Goal: Task Accomplishment & Management: Use online tool/utility

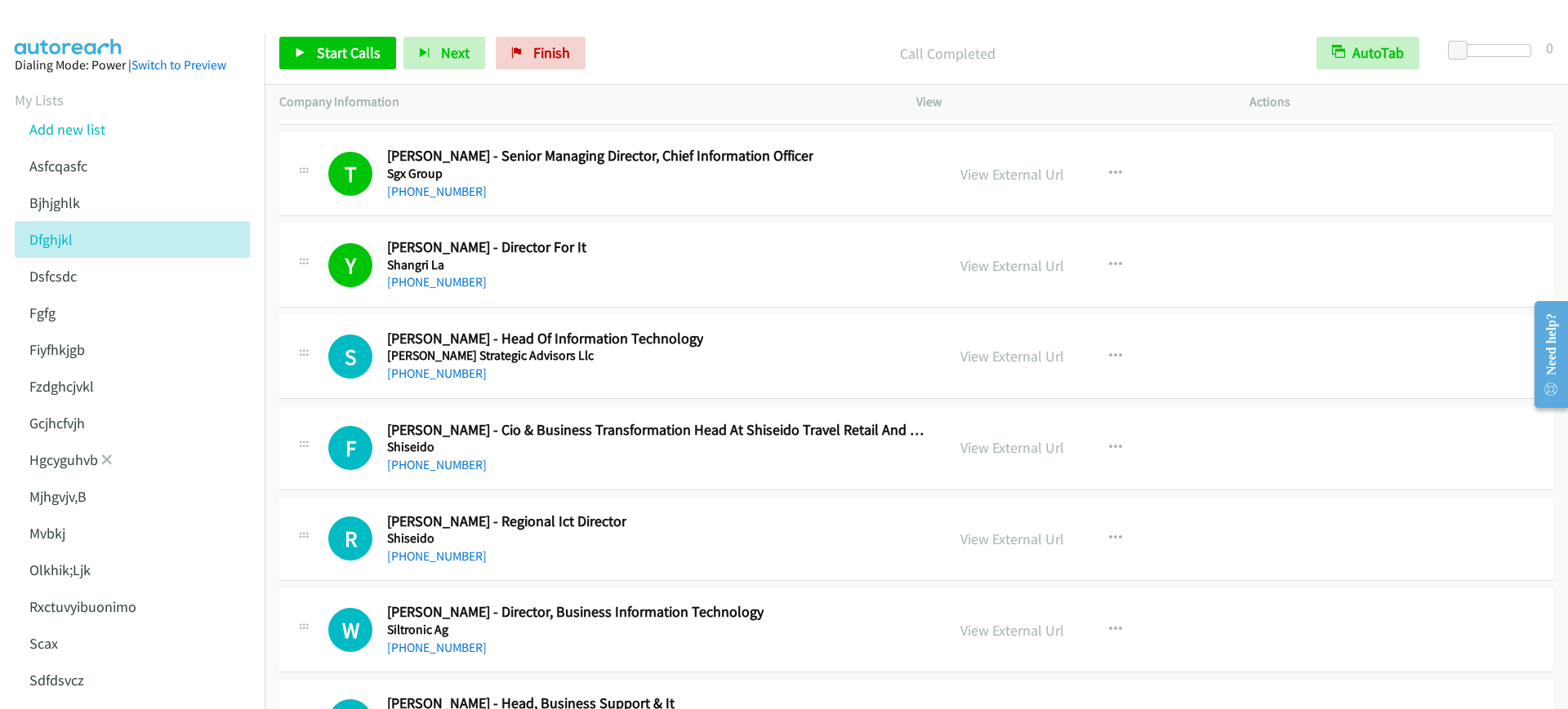
scroll to position [321, 0]
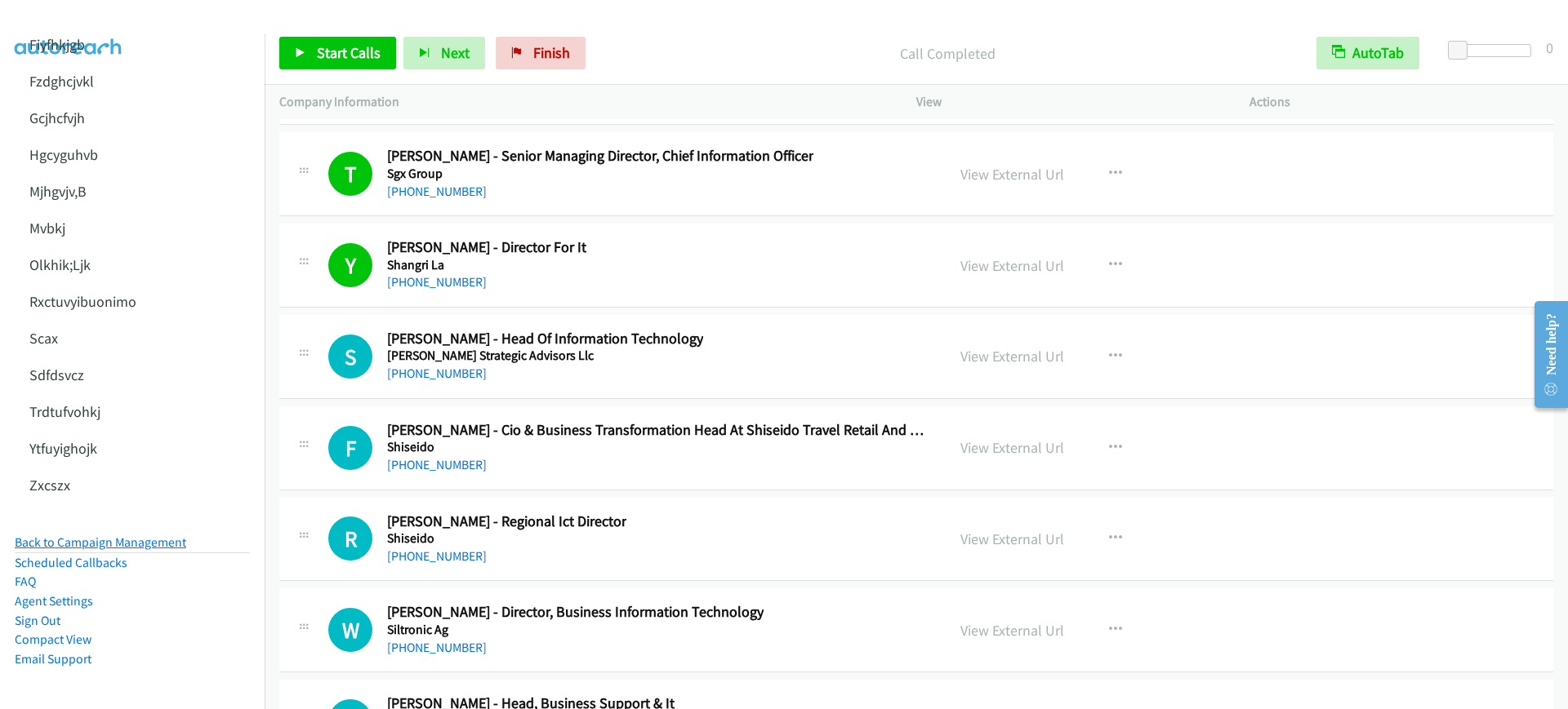
click at [170, 534] on link "Back to Campaign Management" at bounding box center [100, 541] width 171 height 15
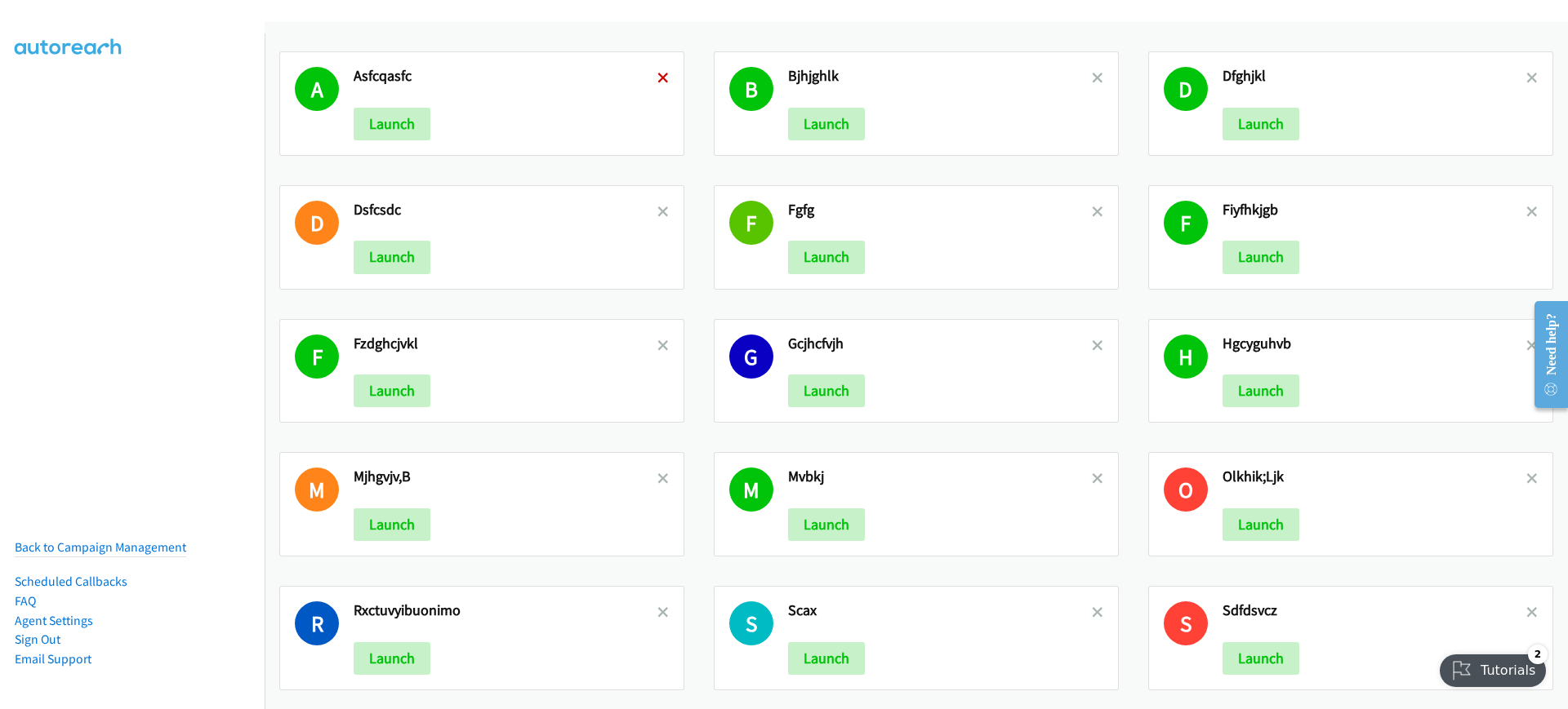
click at [658, 79] on icon at bounding box center [663, 79] width 12 height 12
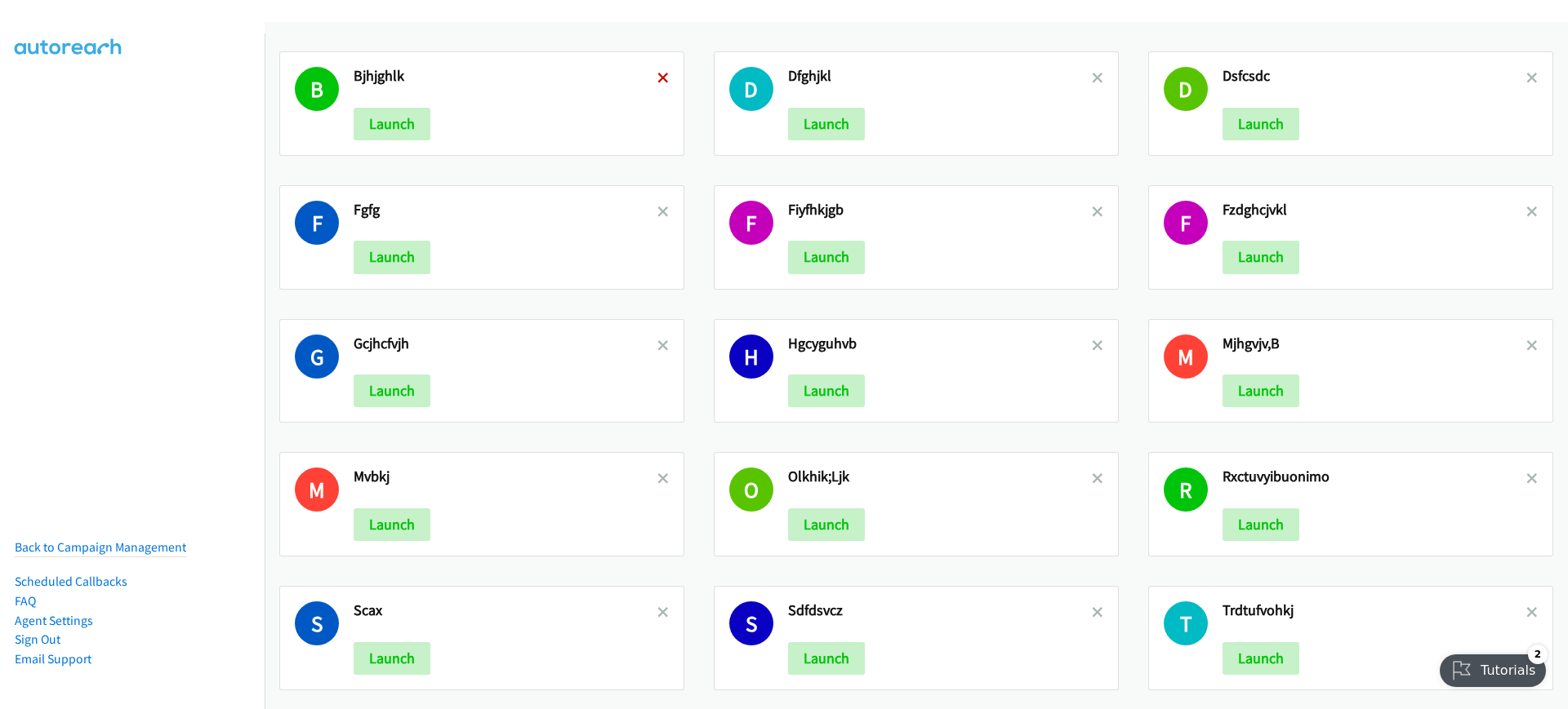
click at [659, 76] on icon at bounding box center [663, 79] width 12 height 12
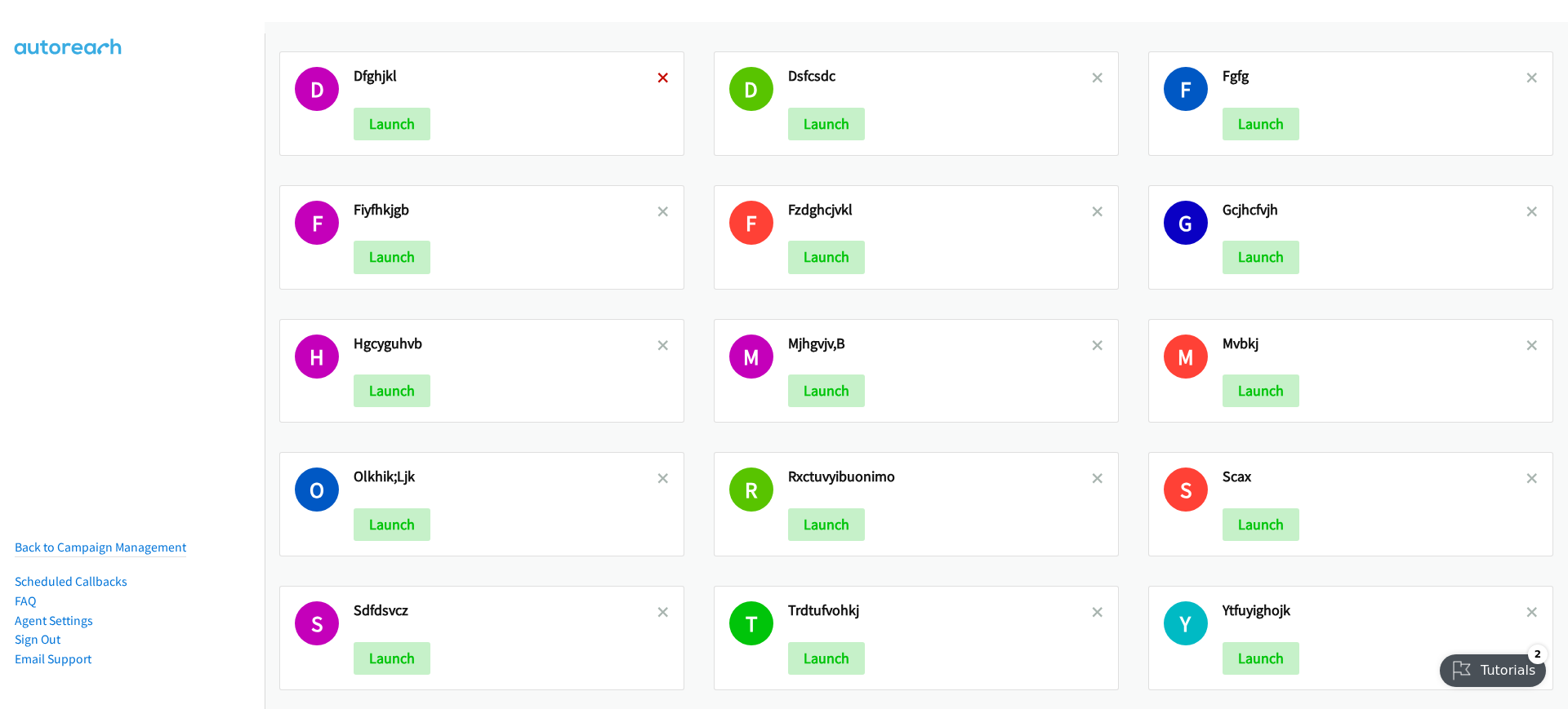
click at [659, 75] on icon at bounding box center [663, 79] width 12 height 12
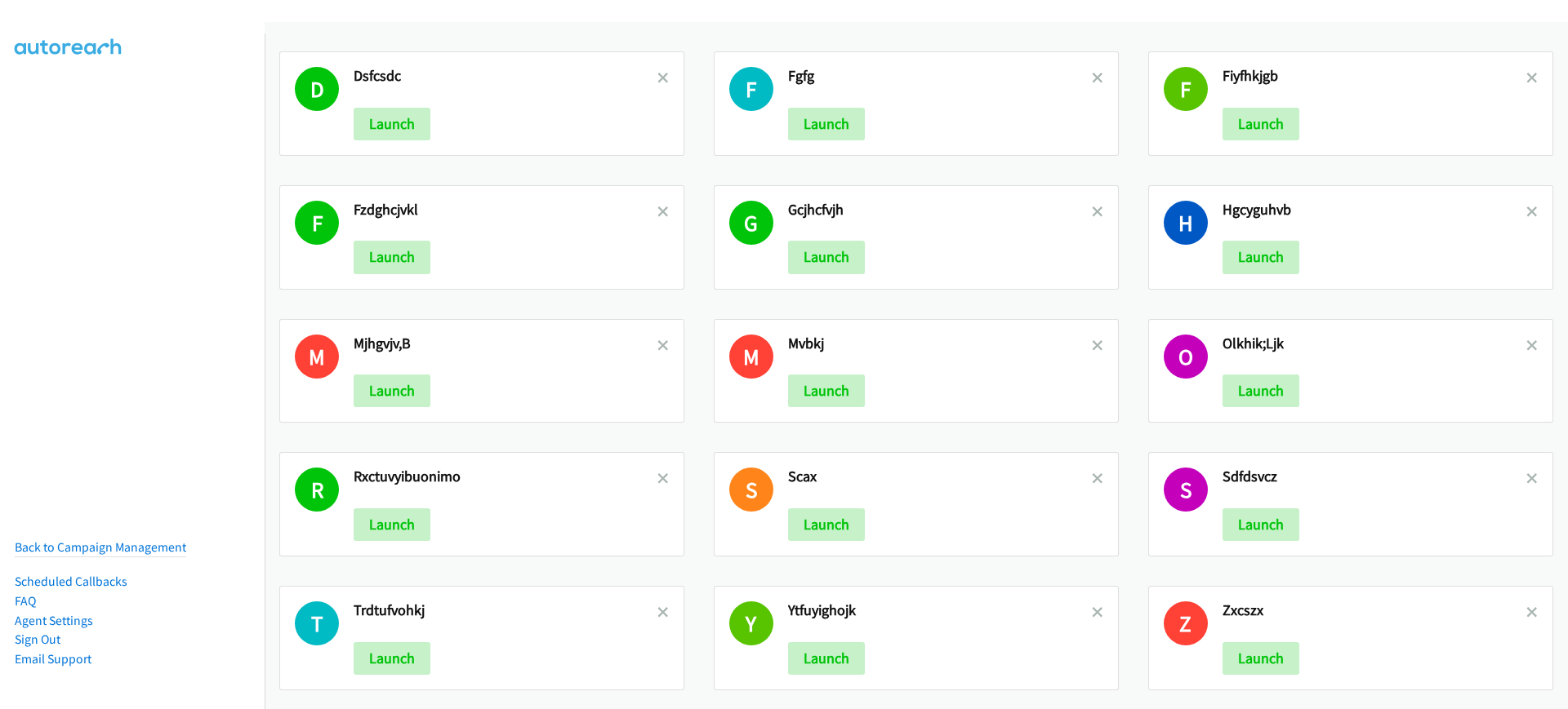
click at [659, 75] on icon at bounding box center [663, 79] width 12 height 12
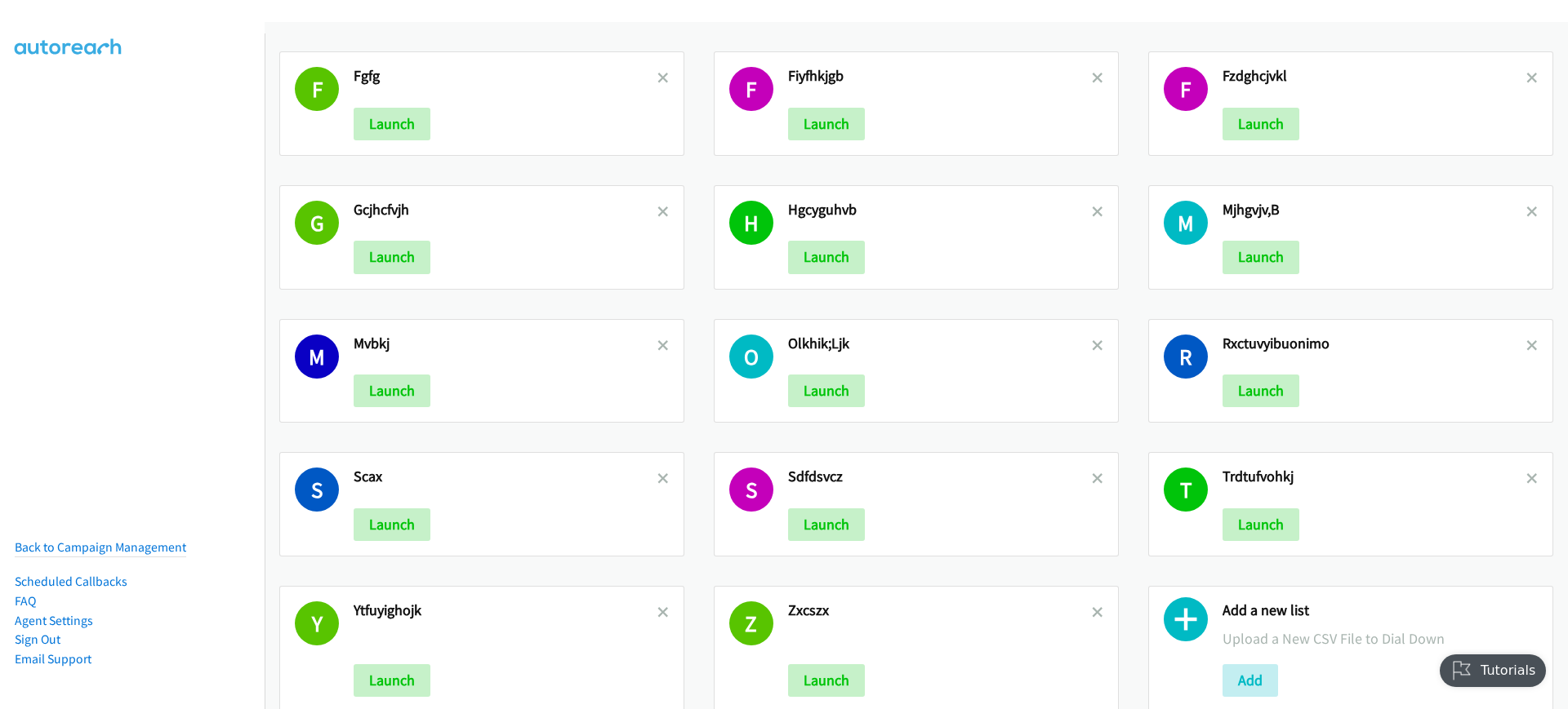
click at [659, 75] on icon at bounding box center [663, 79] width 12 height 12
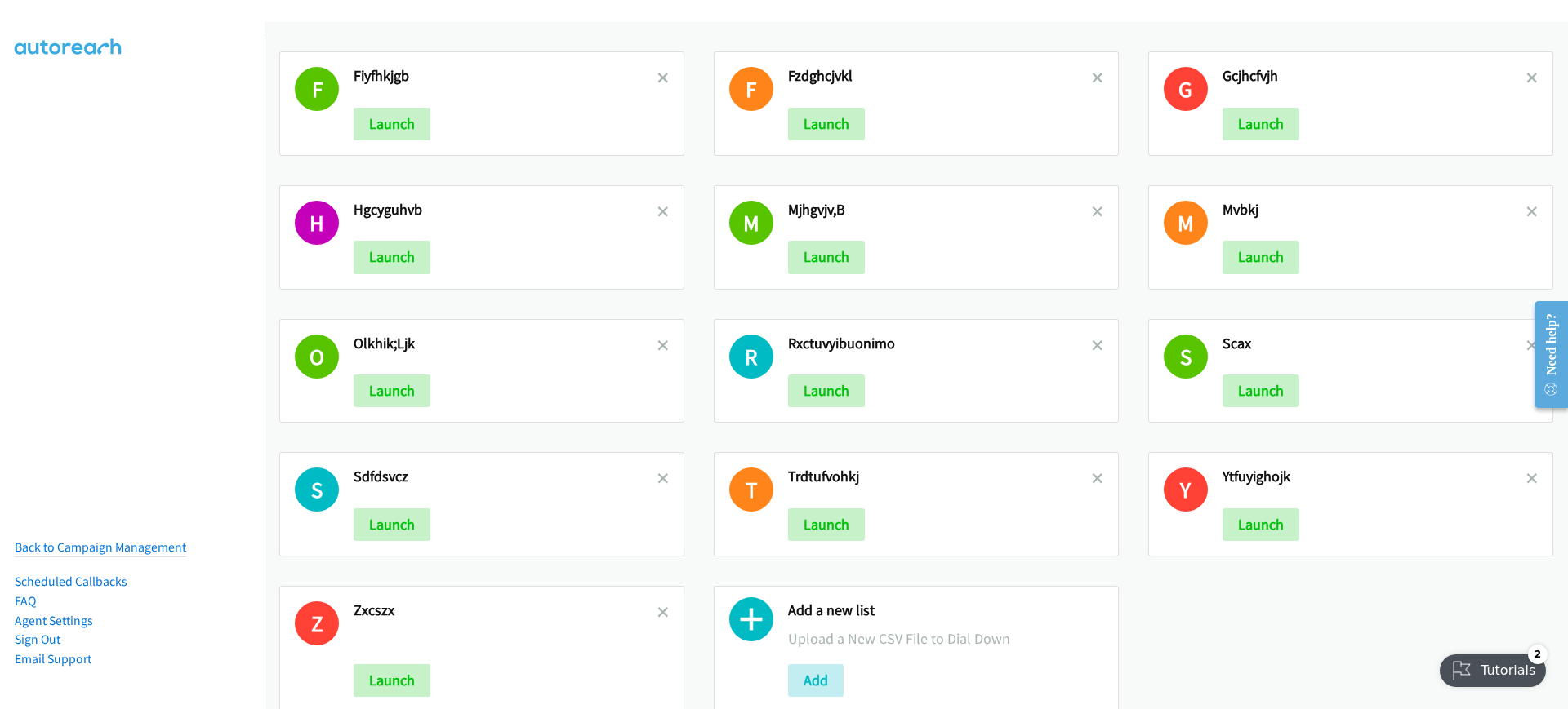
click at [659, 75] on icon at bounding box center [663, 79] width 12 height 12
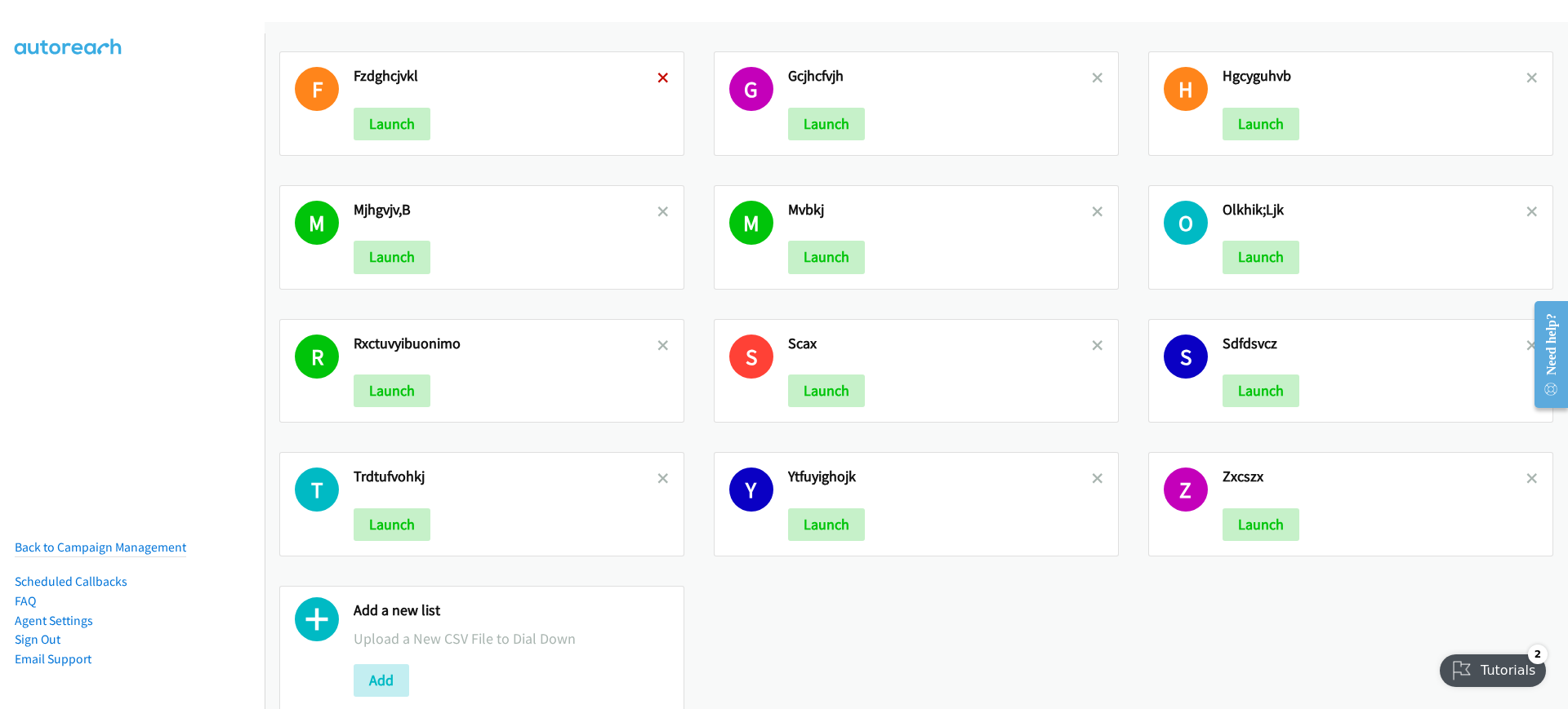
click at [658, 79] on icon at bounding box center [663, 79] width 12 height 12
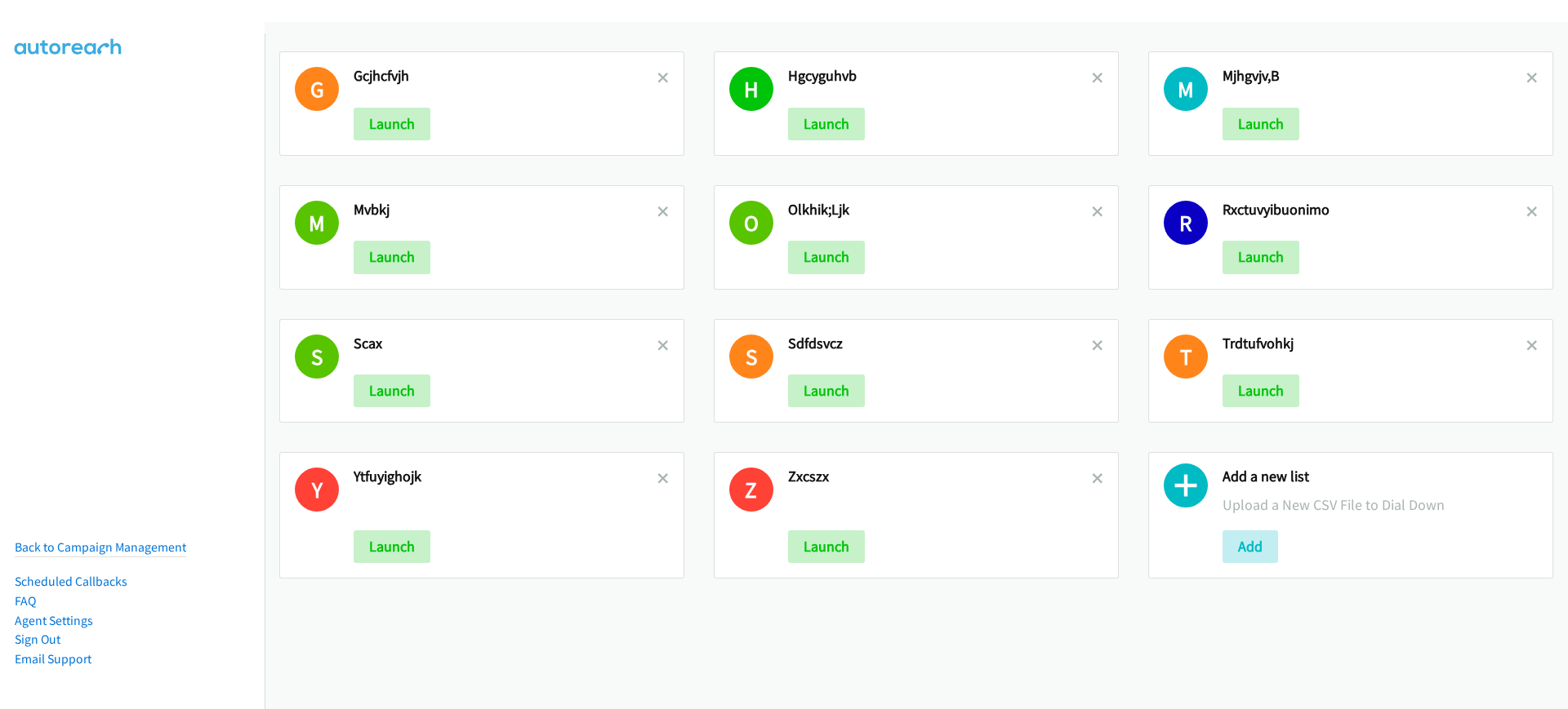
click at [658, 79] on icon at bounding box center [663, 79] width 12 height 12
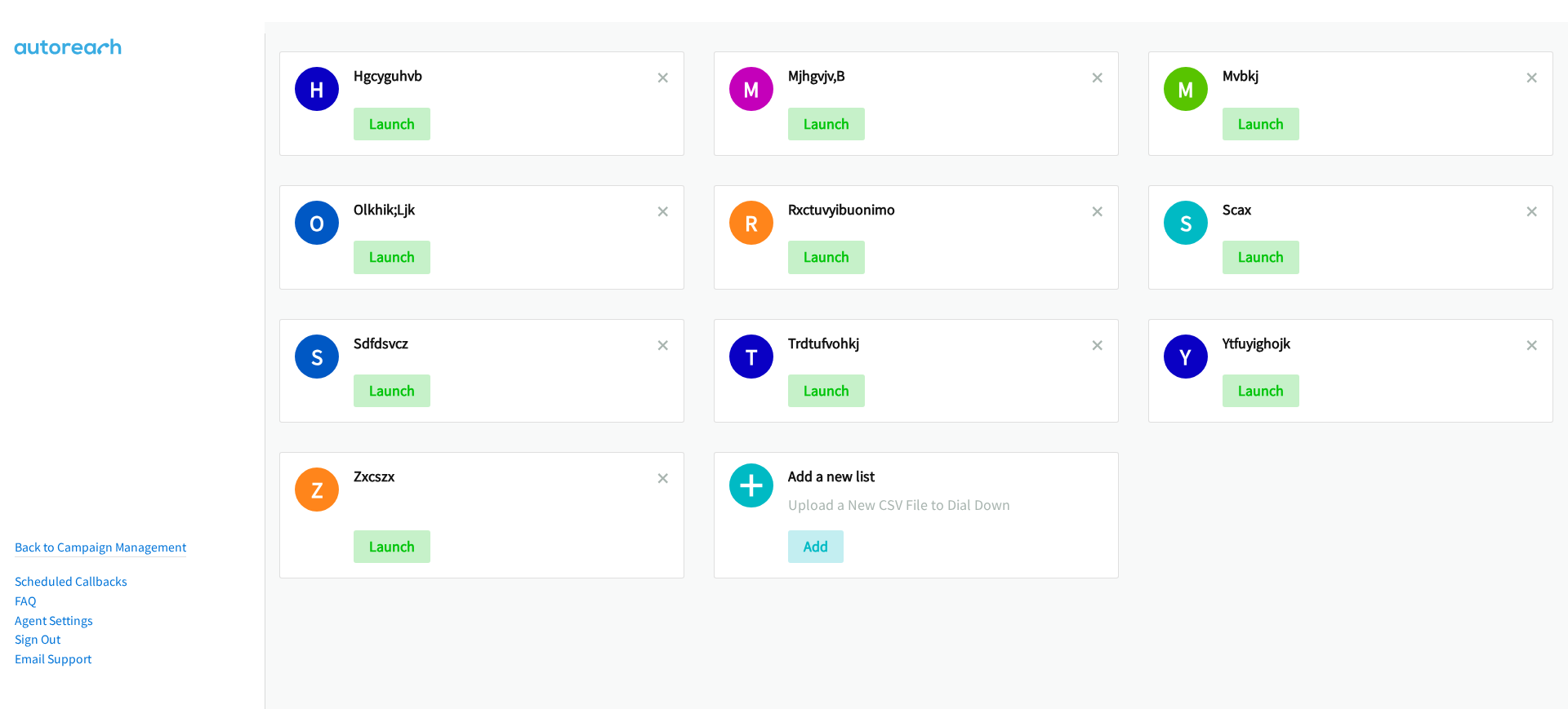
click at [658, 79] on icon at bounding box center [663, 79] width 12 height 12
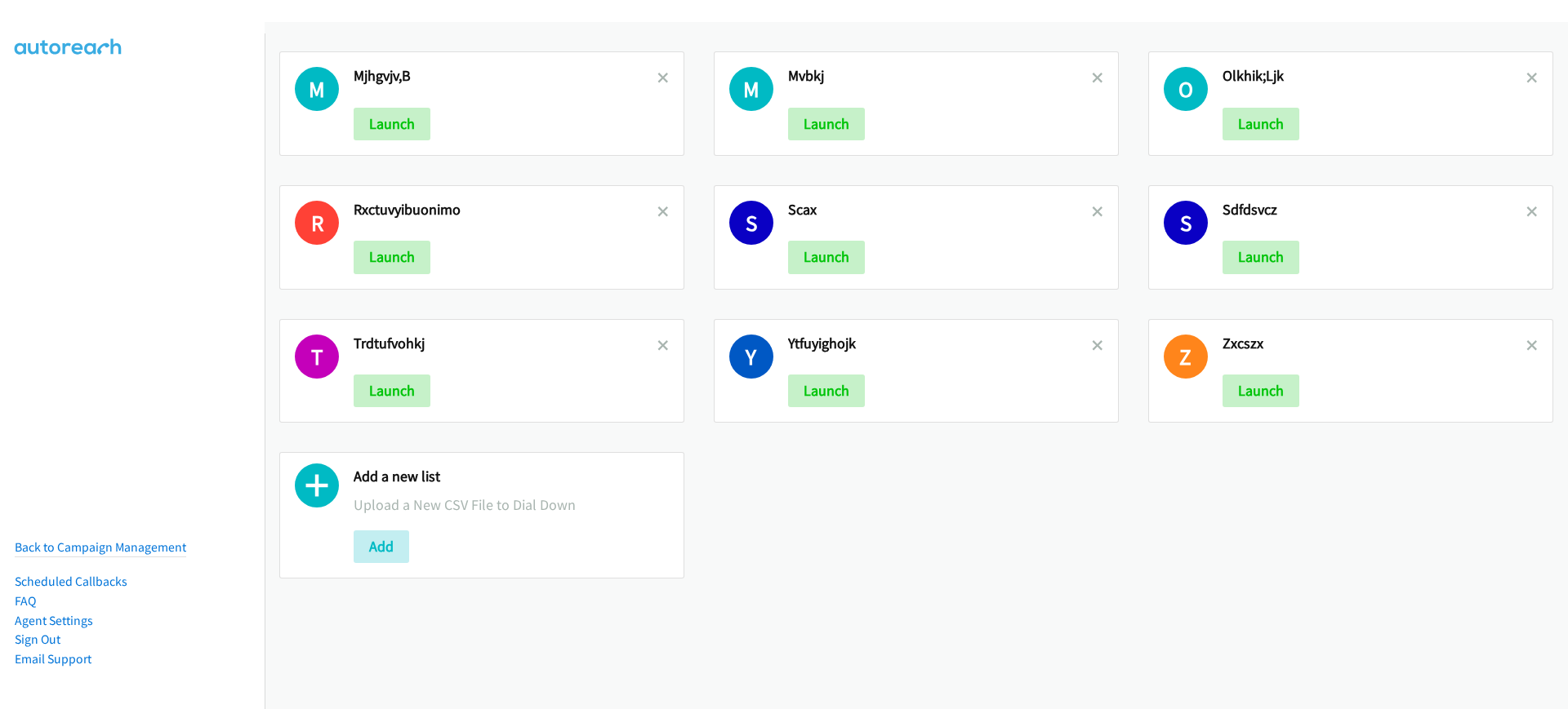
click at [658, 79] on icon at bounding box center [663, 79] width 12 height 12
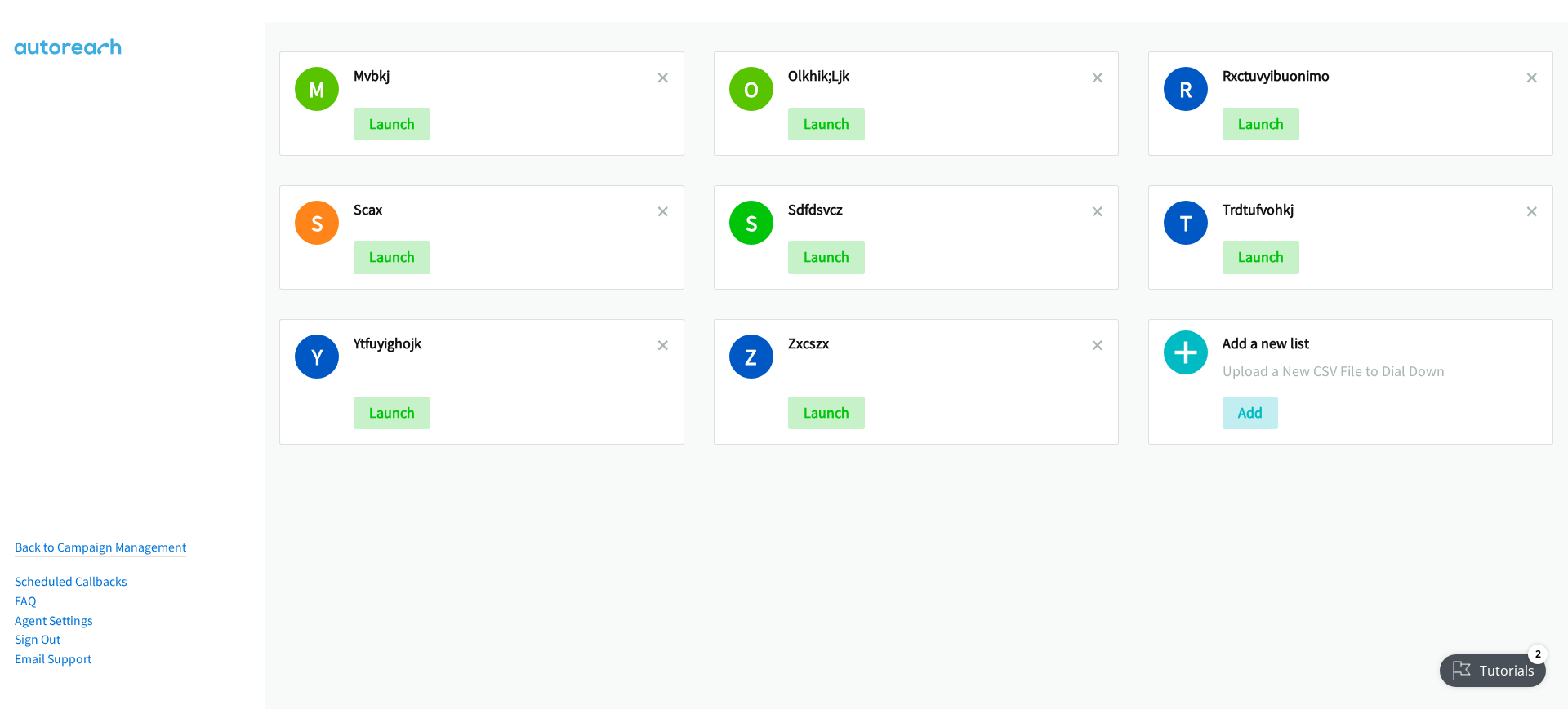
click at [658, 79] on icon at bounding box center [663, 79] width 12 height 12
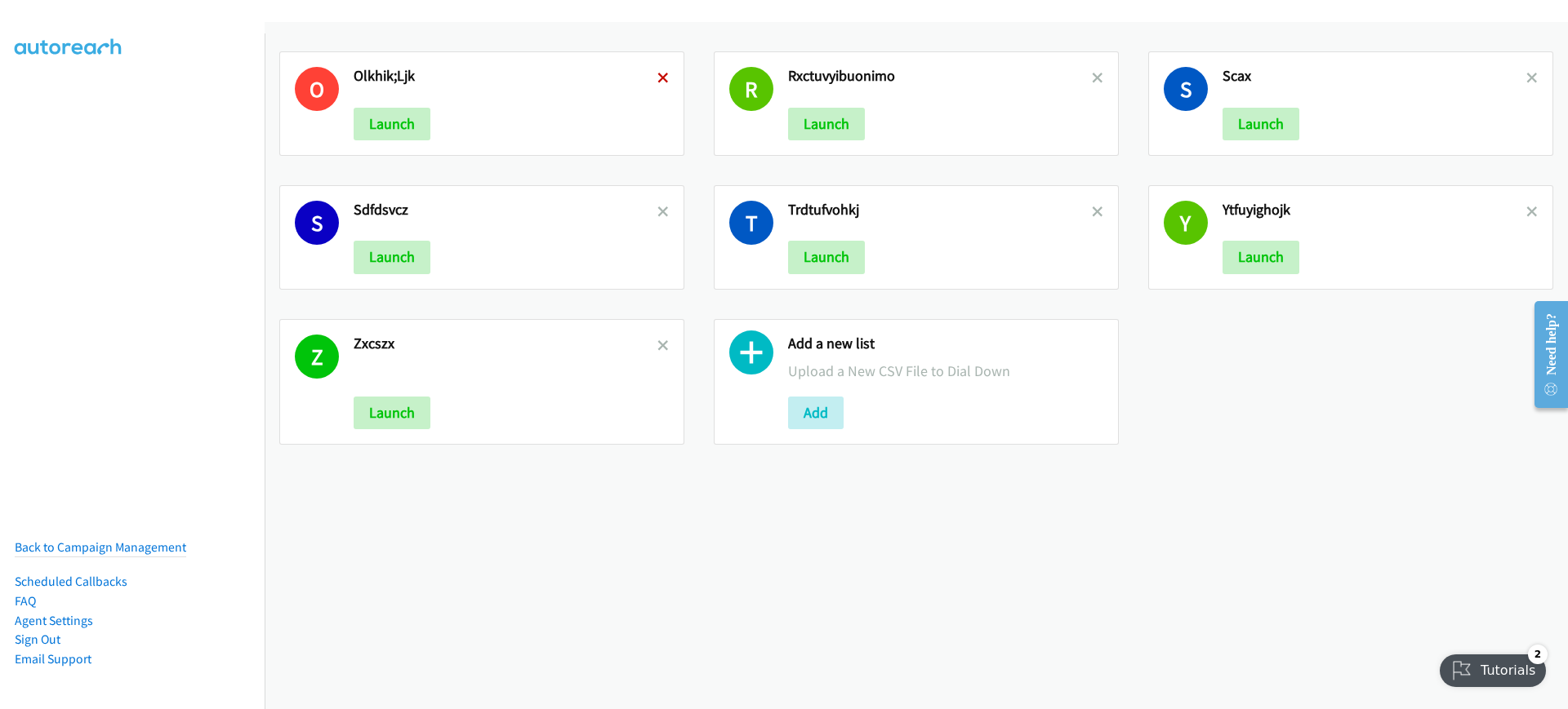
click at [658, 79] on icon at bounding box center [663, 79] width 12 height 12
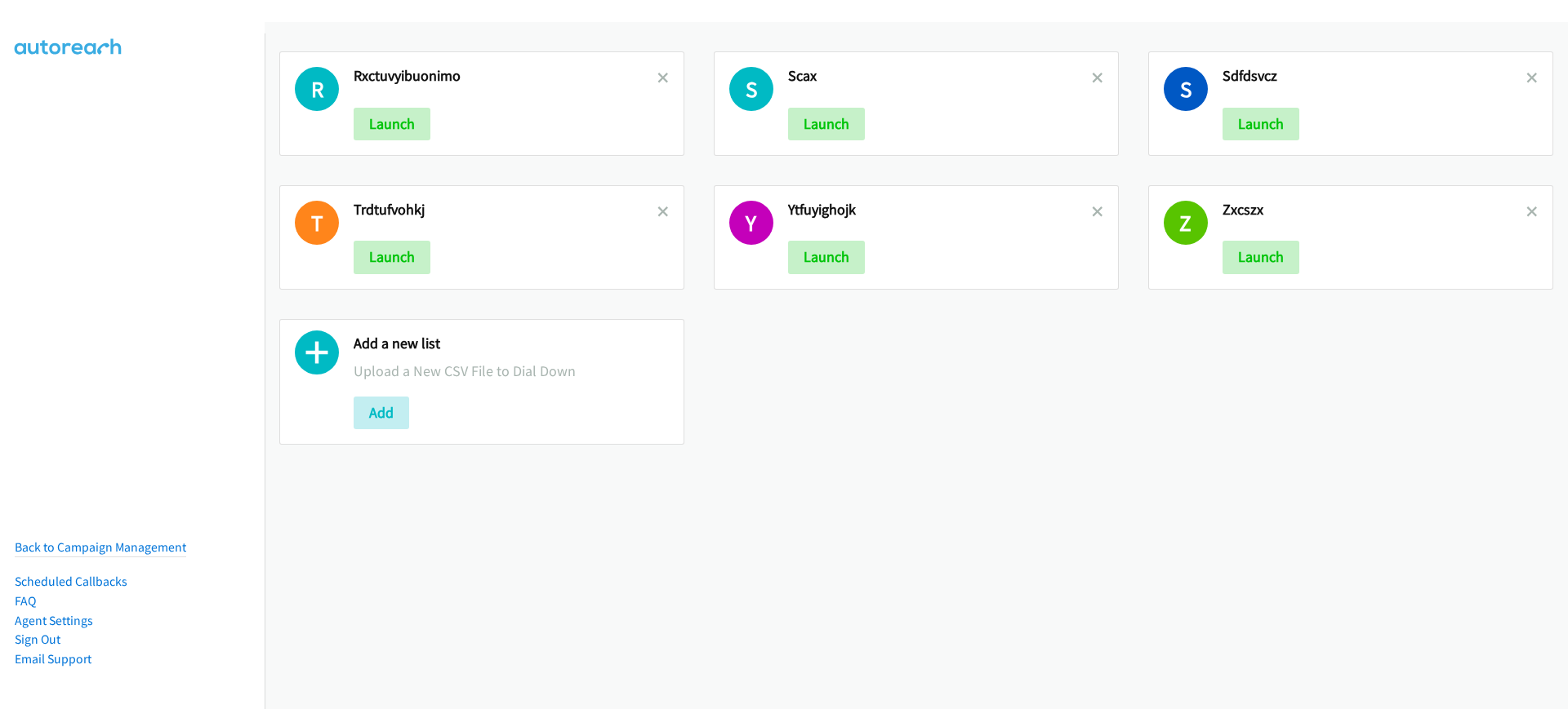
click at [658, 78] on icon at bounding box center [663, 79] width 12 height 12
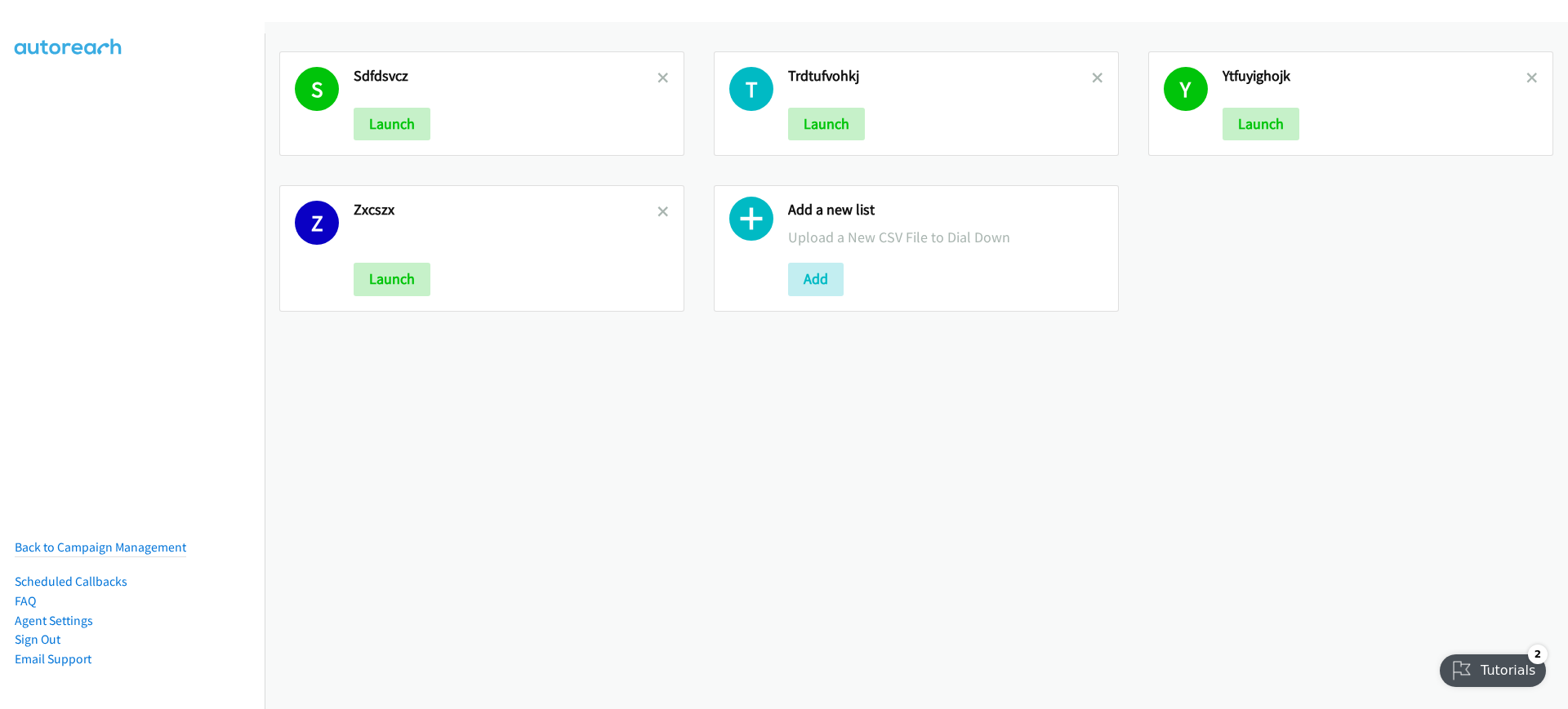
click at [658, 78] on icon at bounding box center [663, 79] width 12 height 12
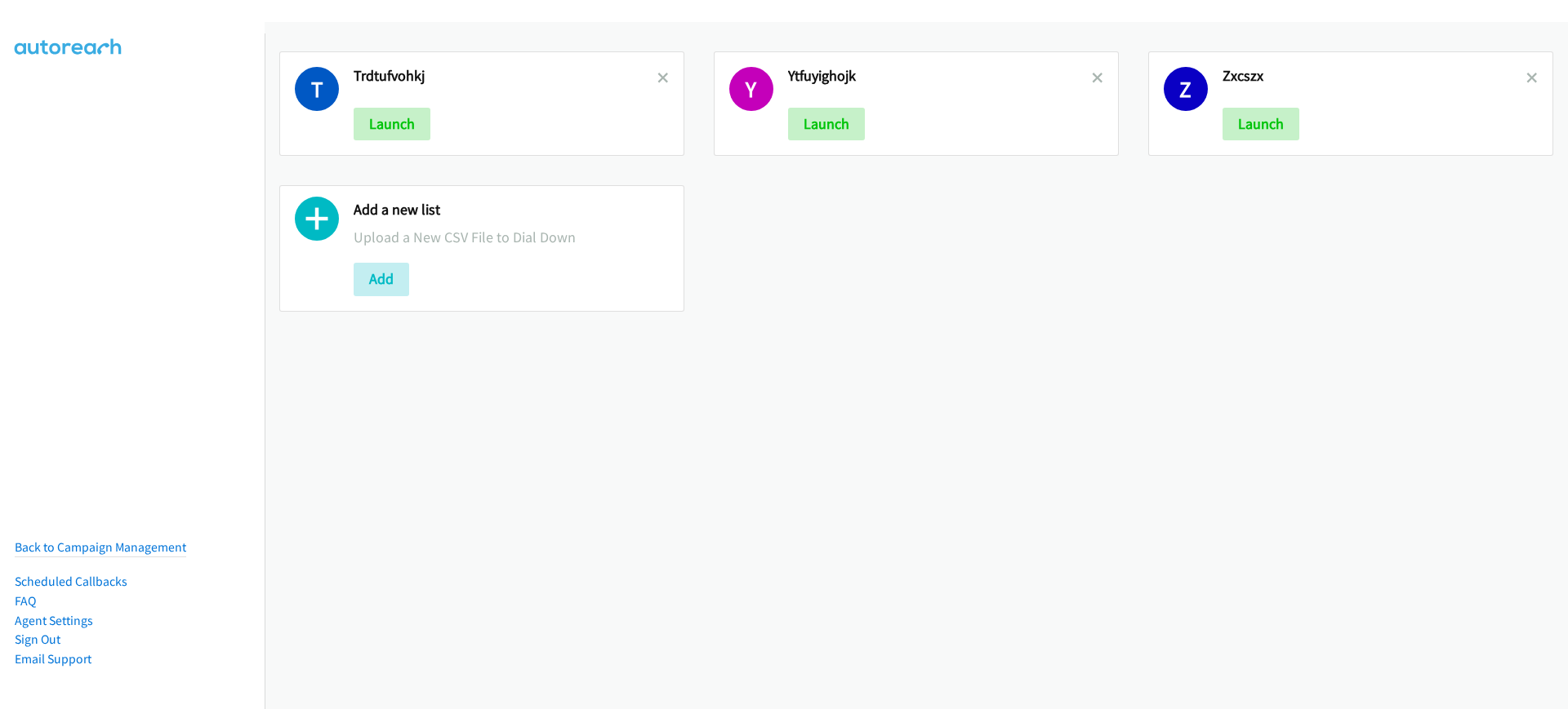
click at [658, 78] on icon at bounding box center [663, 79] width 12 height 12
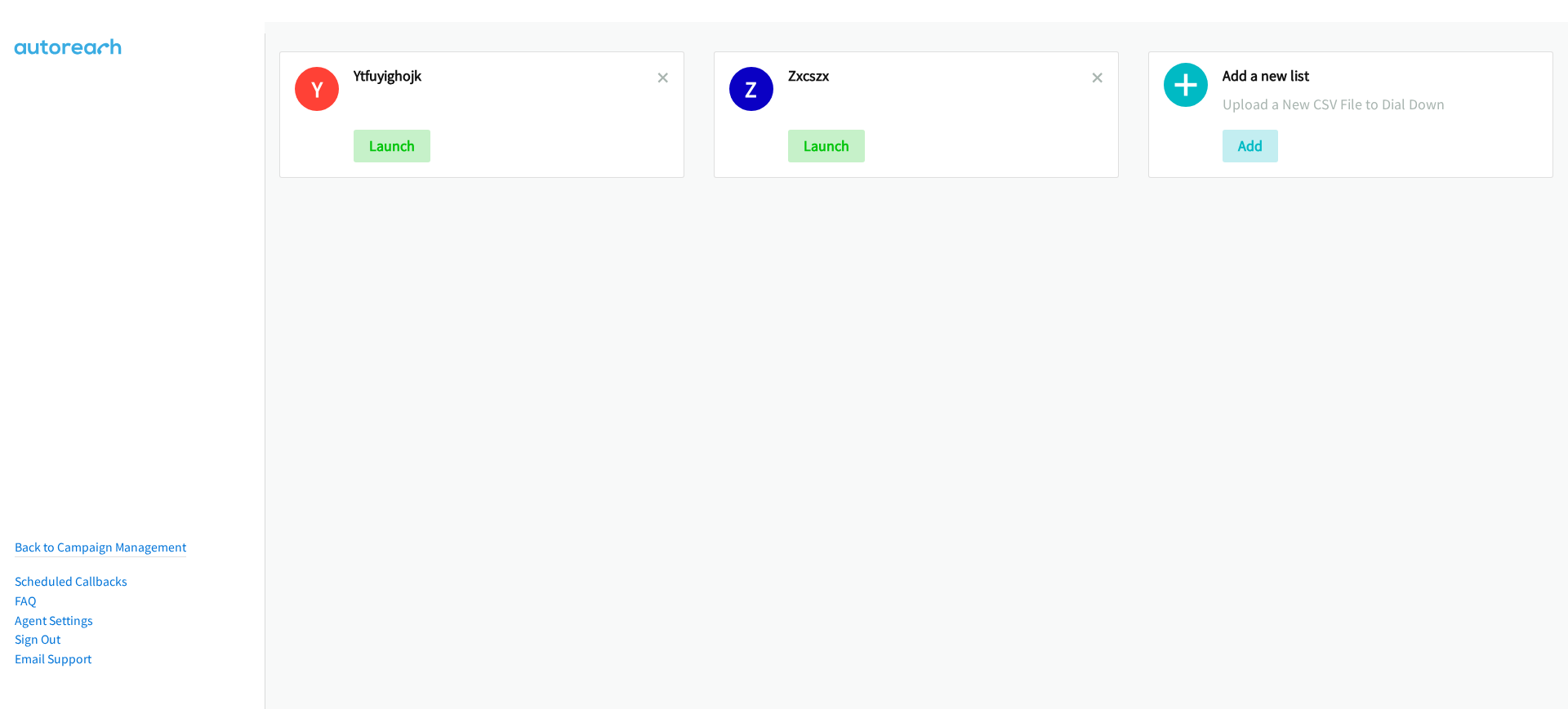
click at [658, 78] on icon at bounding box center [663, 79] width 12 height 12
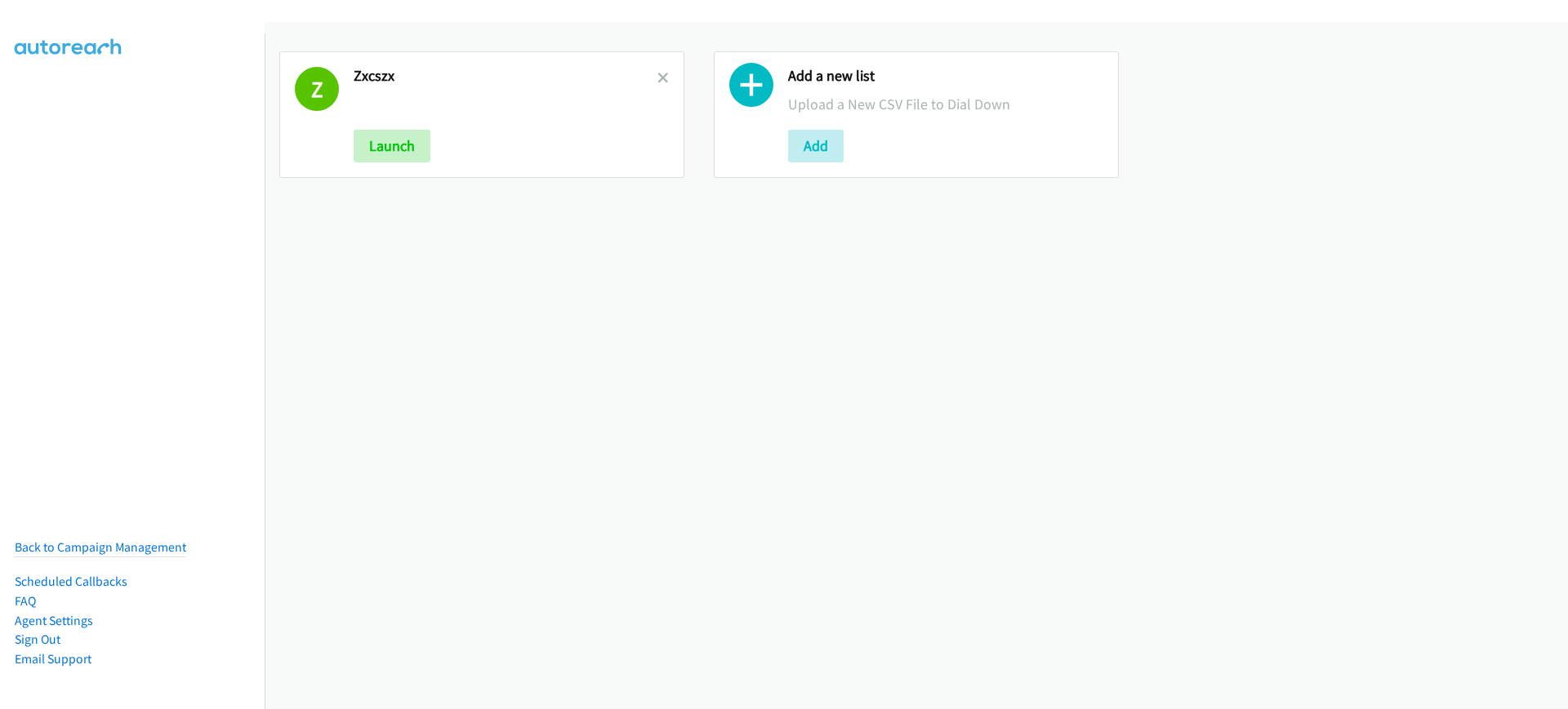
click at [658, 78] on icon at bounding box center [663, 79] width 12 height 12
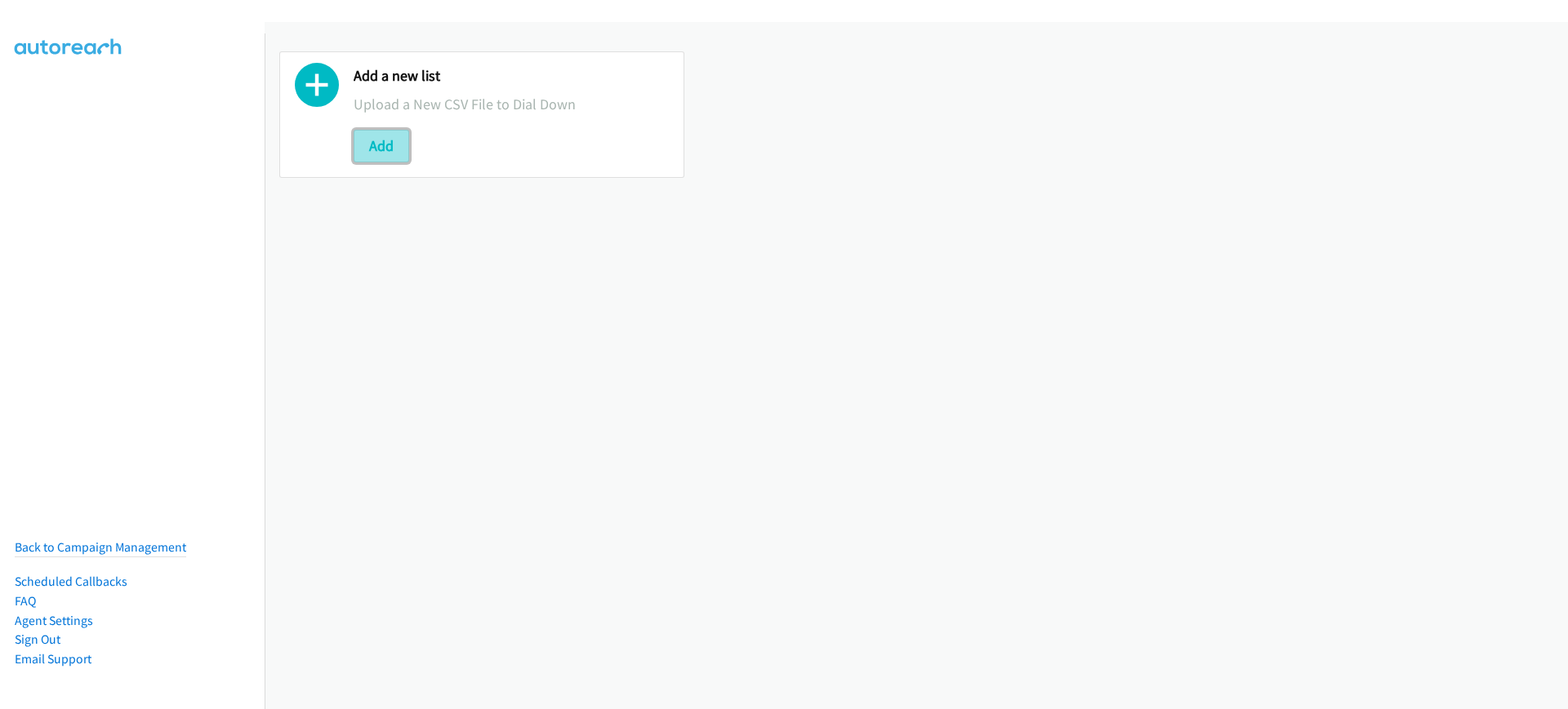
click at [382, 139] on button "Add" at bounding box center [380, 146] width 55 height 33
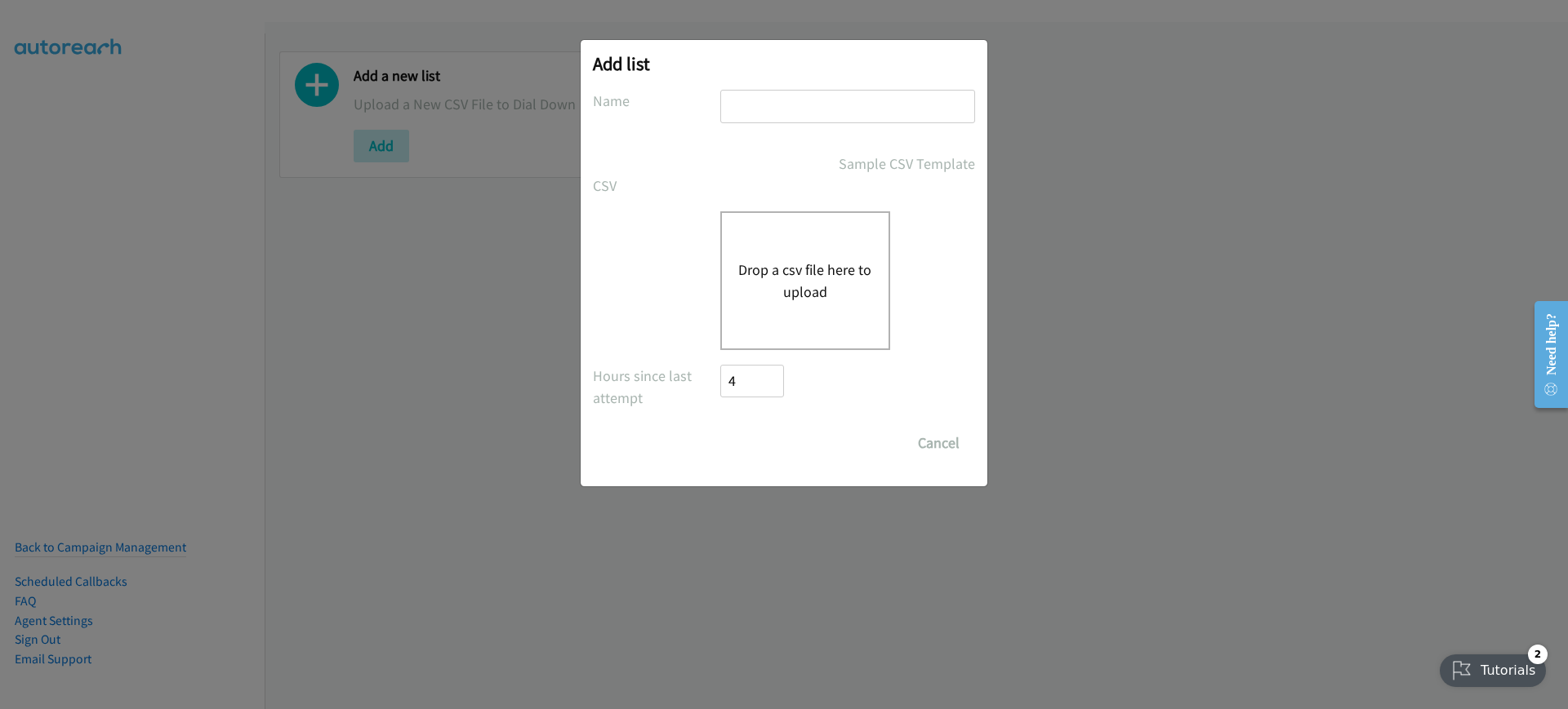
click at [827, 263] on button "Drop a csv file here to upload" at bounding box center [805, 281] width 134 height 44
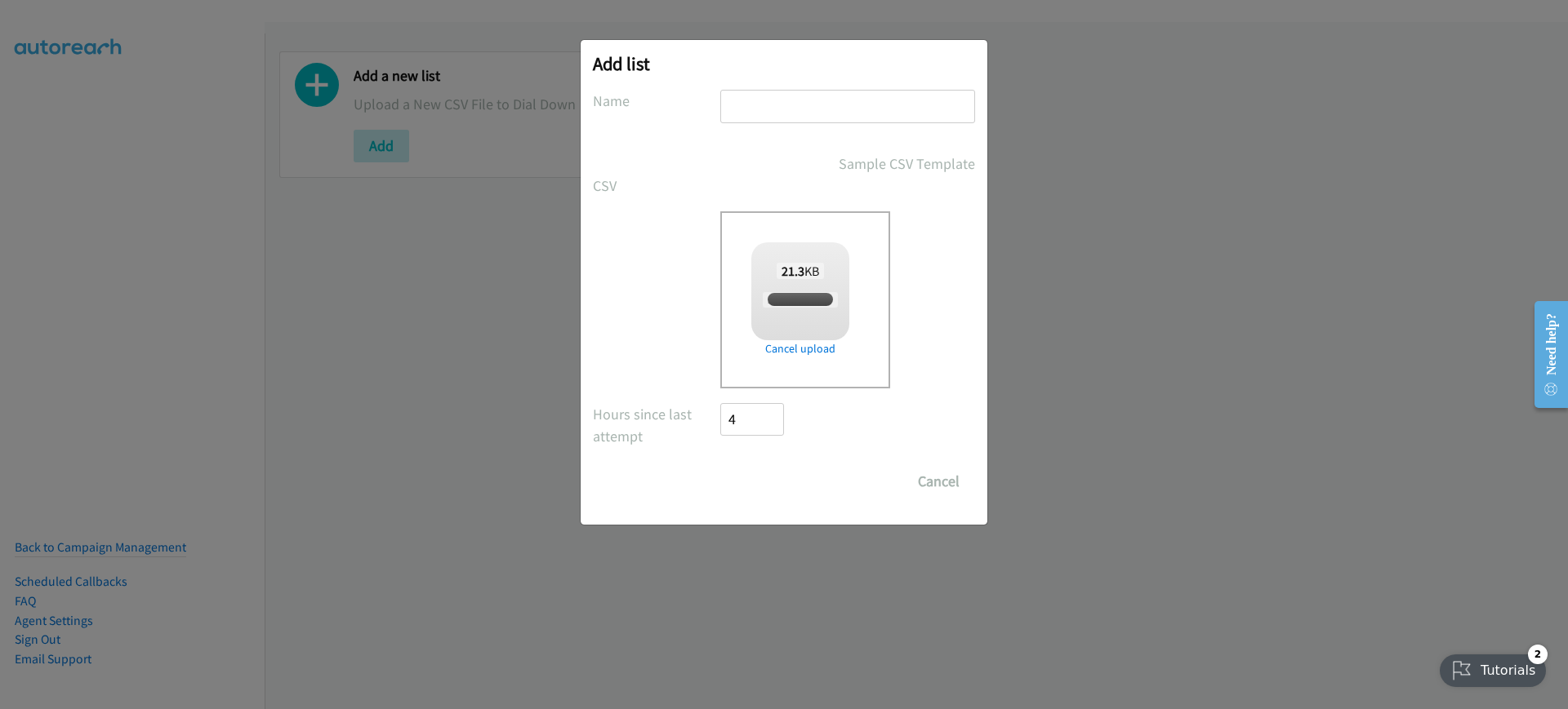
checkbox input "true"
click at [774, 105] on input "text" at bounding box center [847, 106] width 255 height 34
type input ";lkjhgfdsa"
click at [775, 491] on input "Save List" at bounding box center [763, 482] width 86 height 33
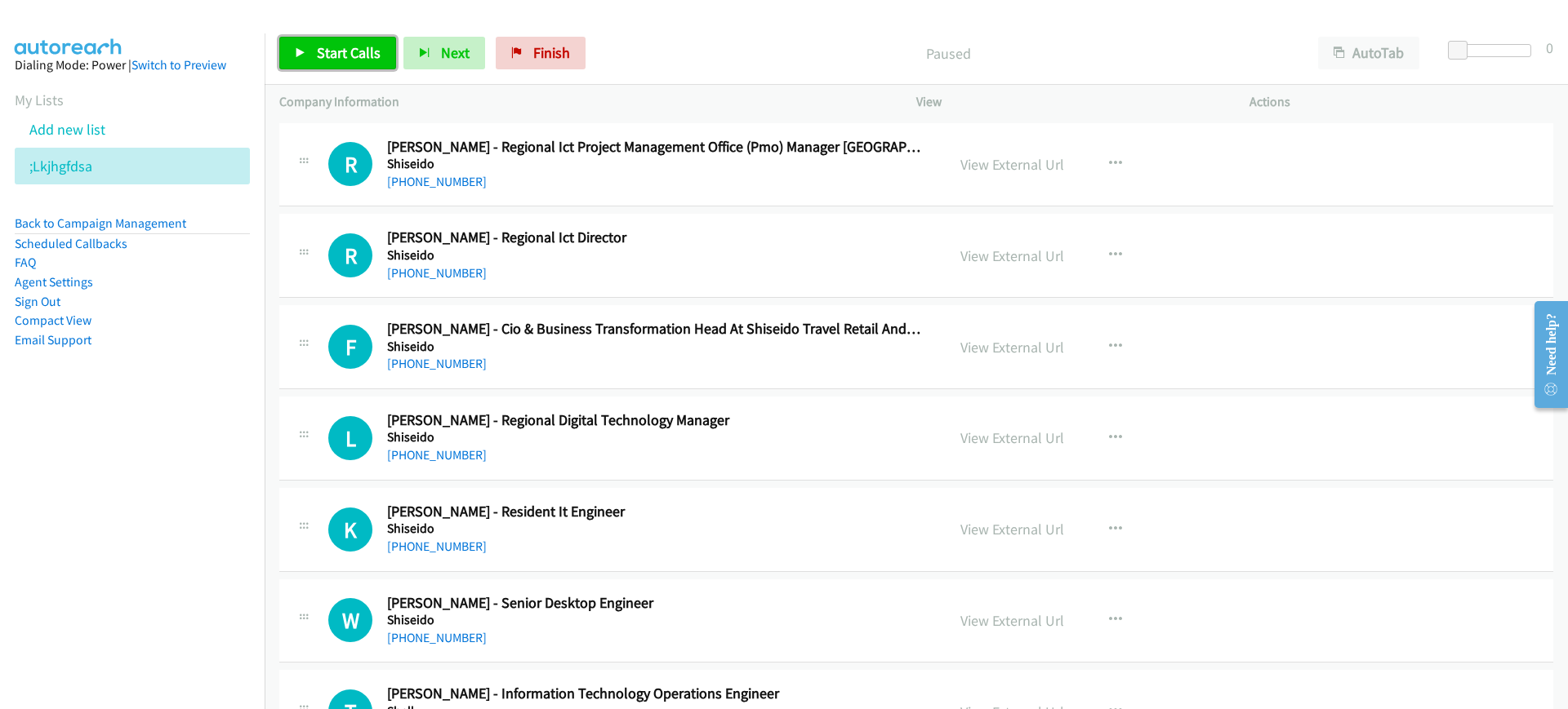
click at [350, 51] on span "Start Calls" at bounding box center [349, 53] width 63 height 19
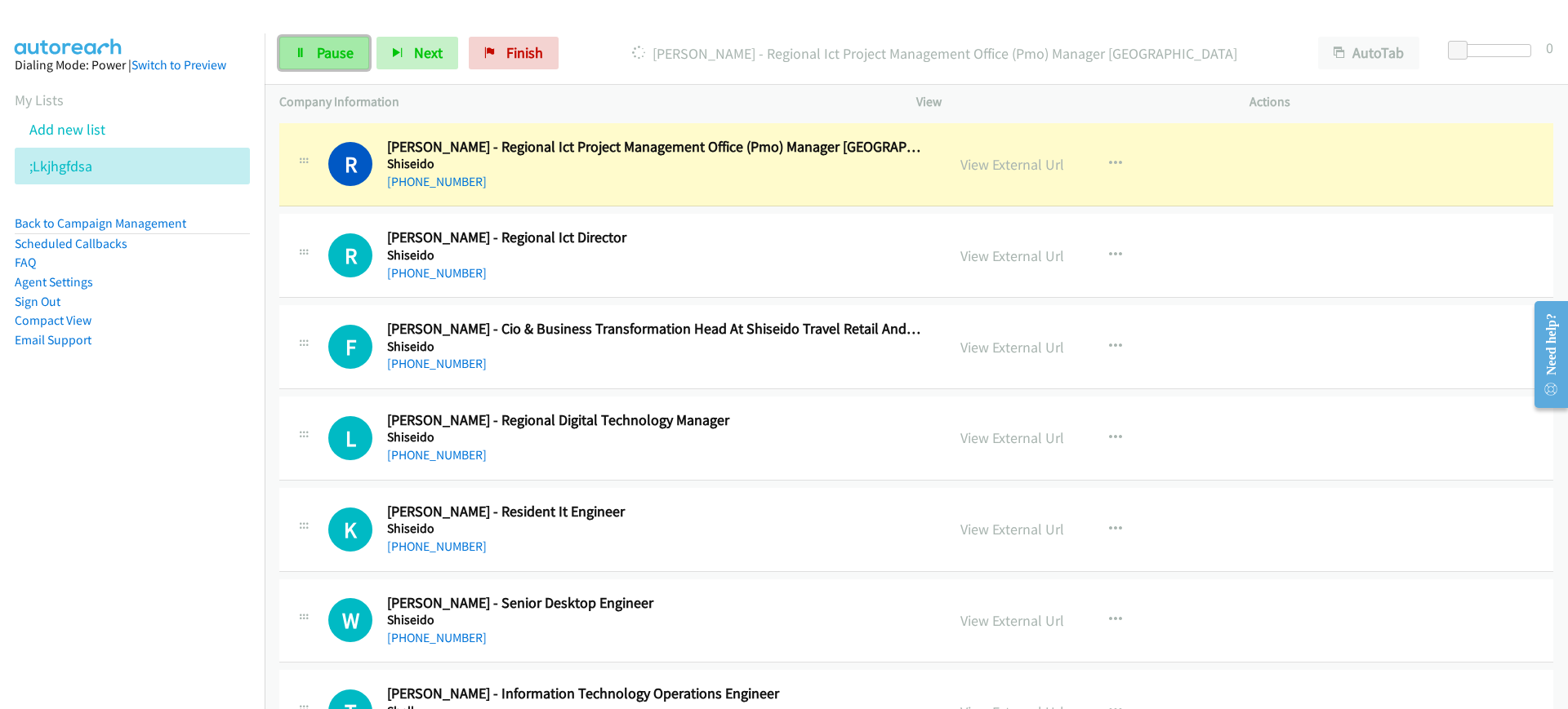
click at [317, 60] on span "Pause" at bounding box center [335, 53] width 37 height 19
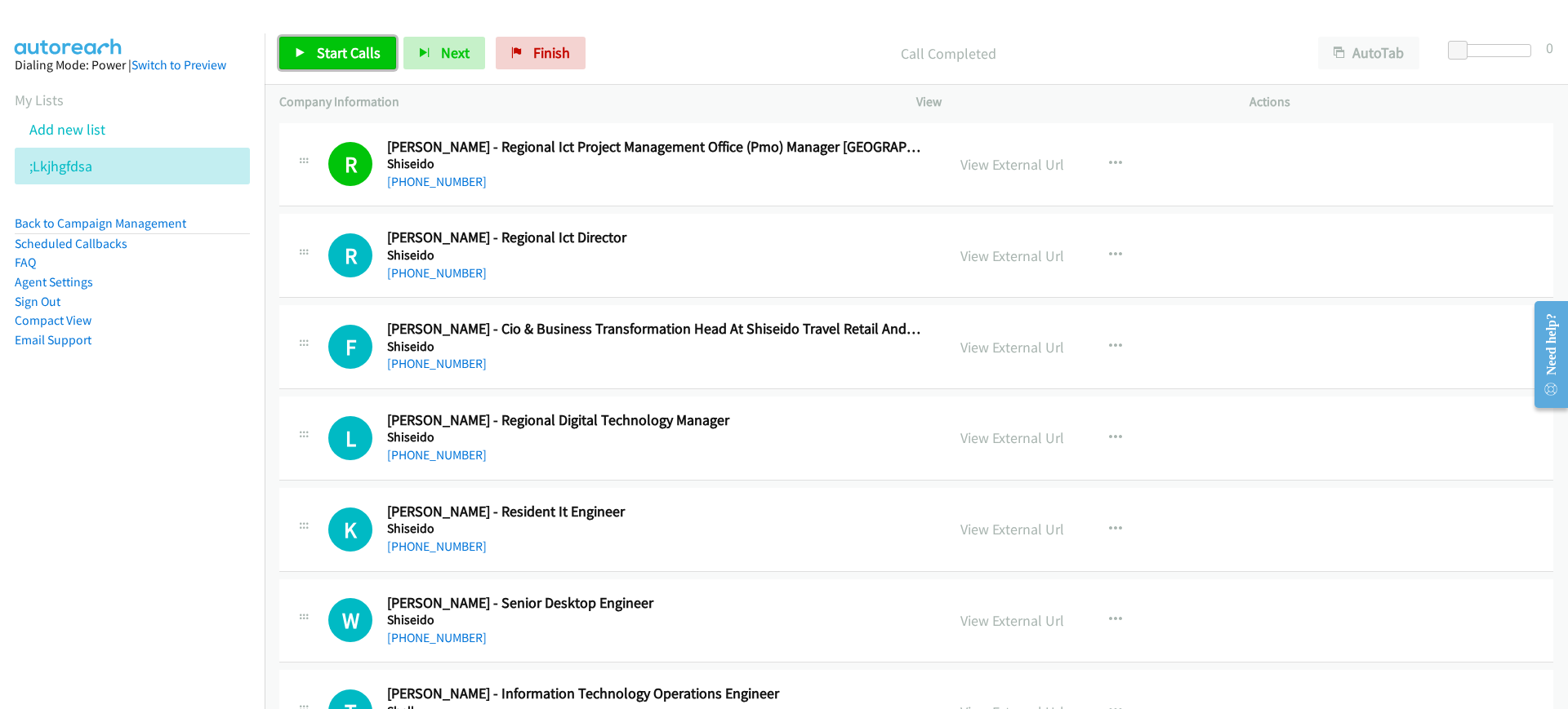
click at [335, 59] on span "Start Calls" at bounding box center [349, 53] width 63 height 19
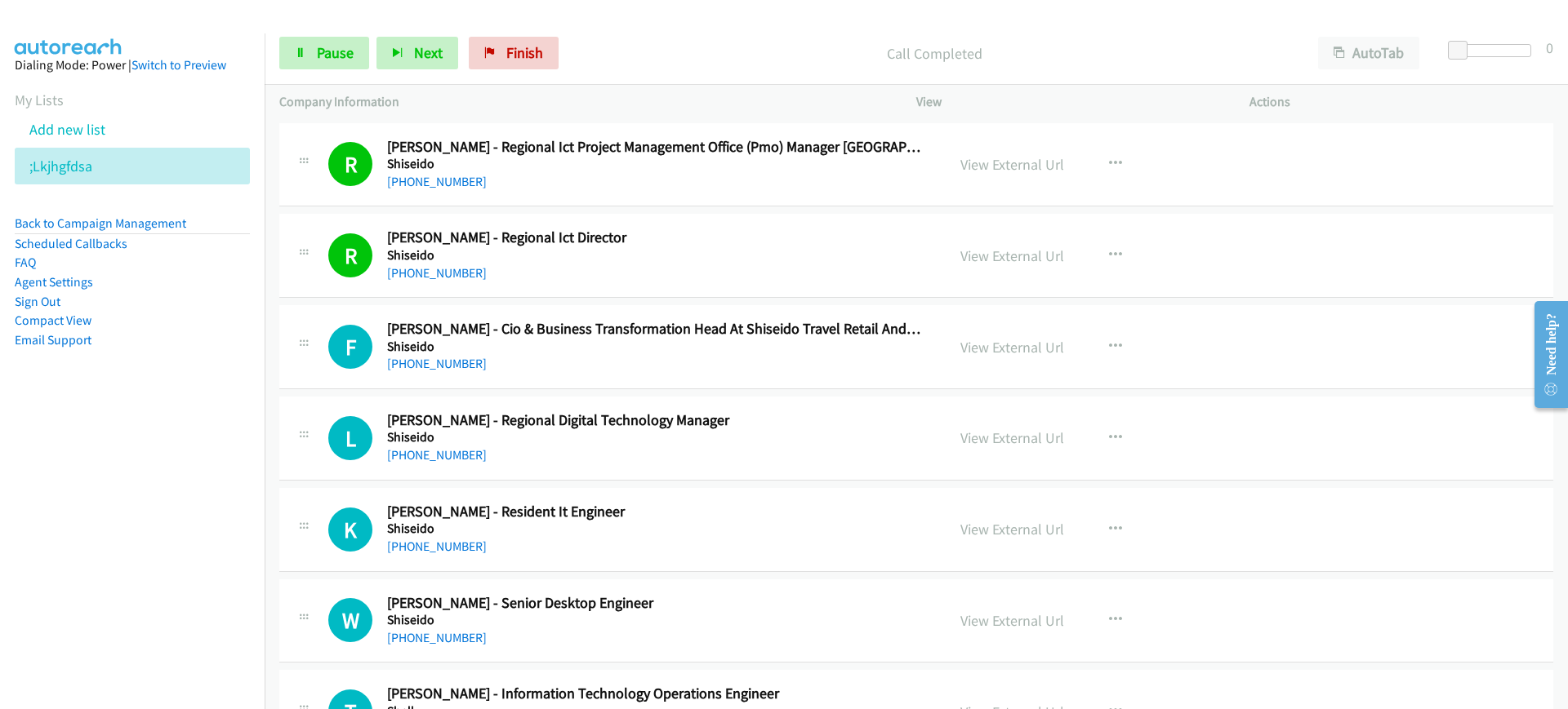
click at [676, 85] on div "Company Information" at bounding box center [582, 102] width 637 height 34
click at [1393, 46] on button "AutoTab" at bounding box center [1369, 53] width 101 height 33
click at [303, 59] on link "Pause" at bounding box center [323, 53] width 90 height 33
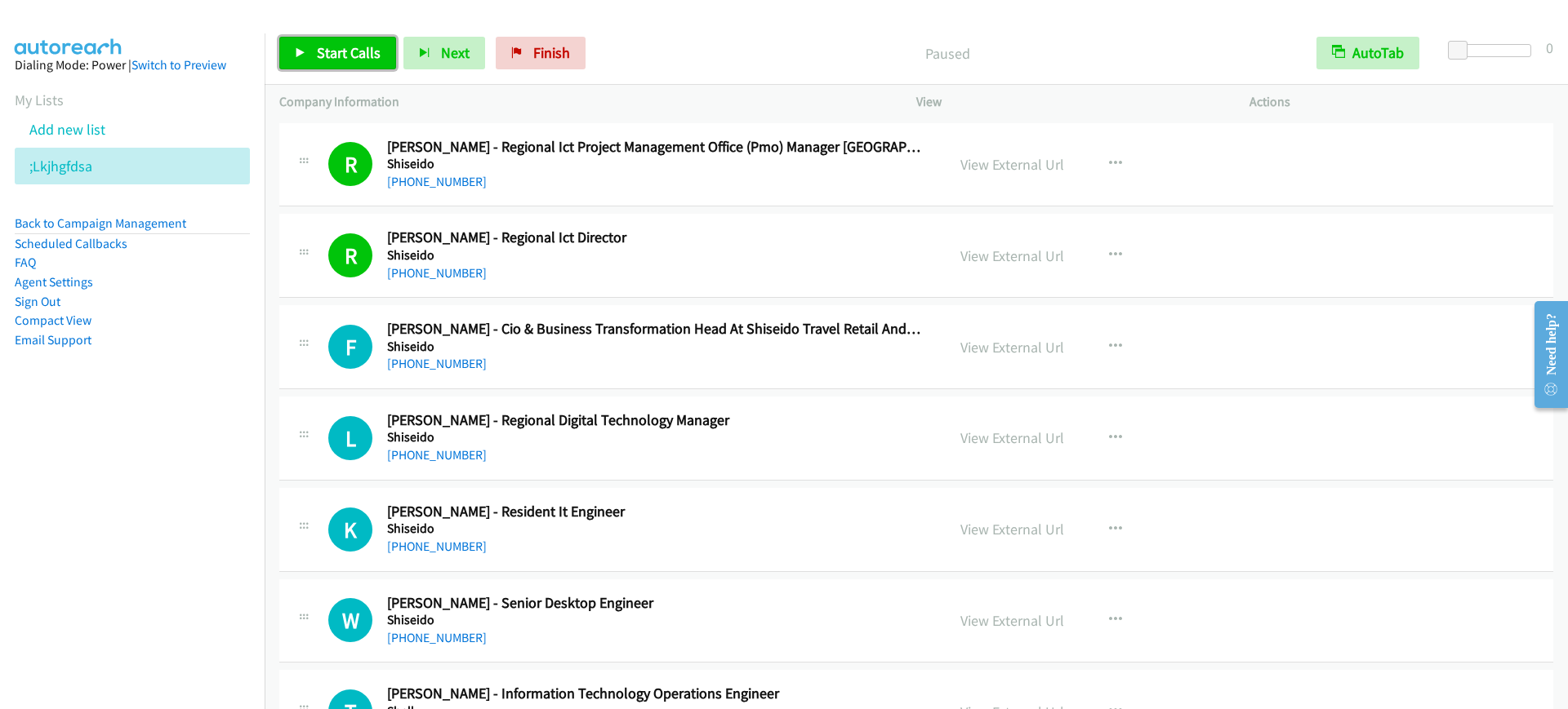
click at [330, 45] on span "Start Calls" at bounding box center [349, 53] width 63 height 19
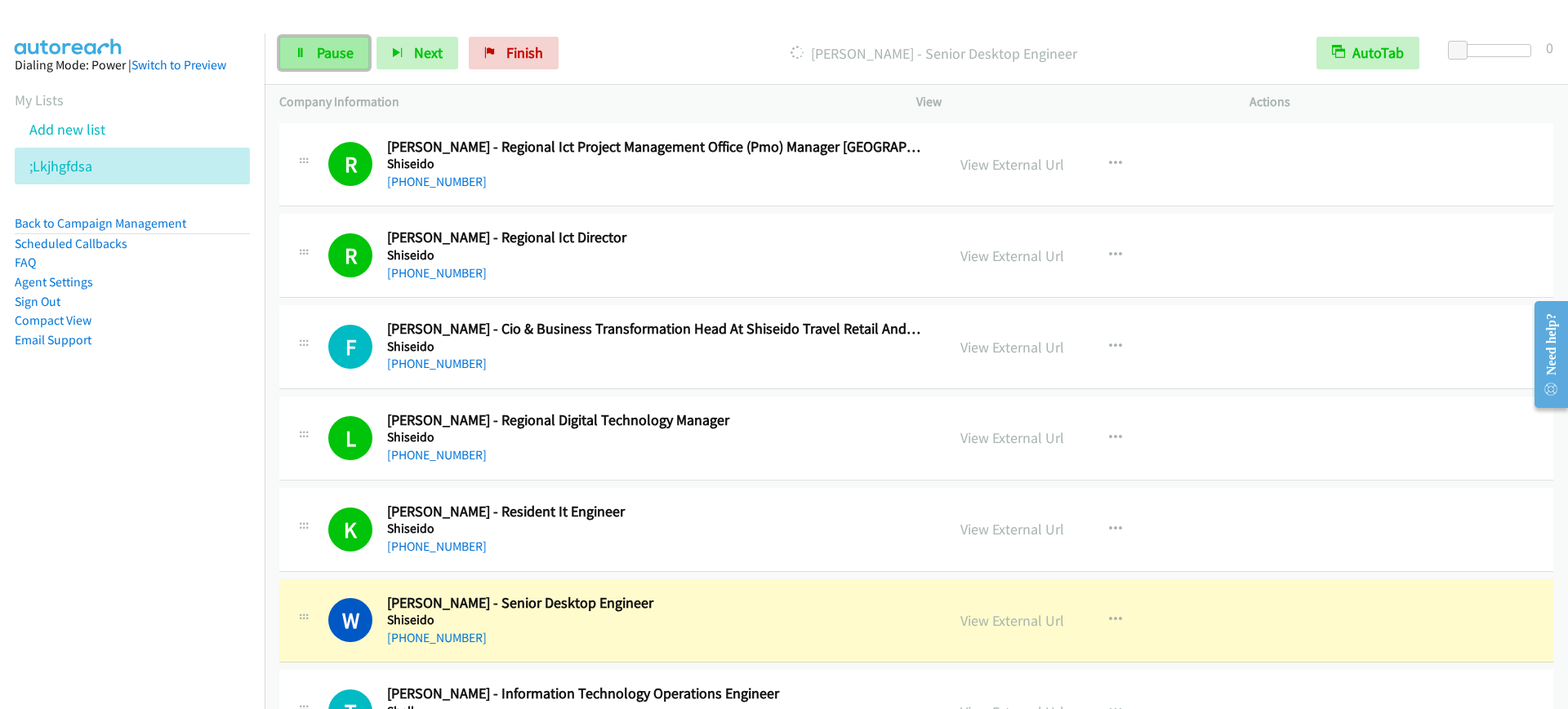
click at [329, 45] on span "Pause" at bounding box center [335, 53] width 37 height 19
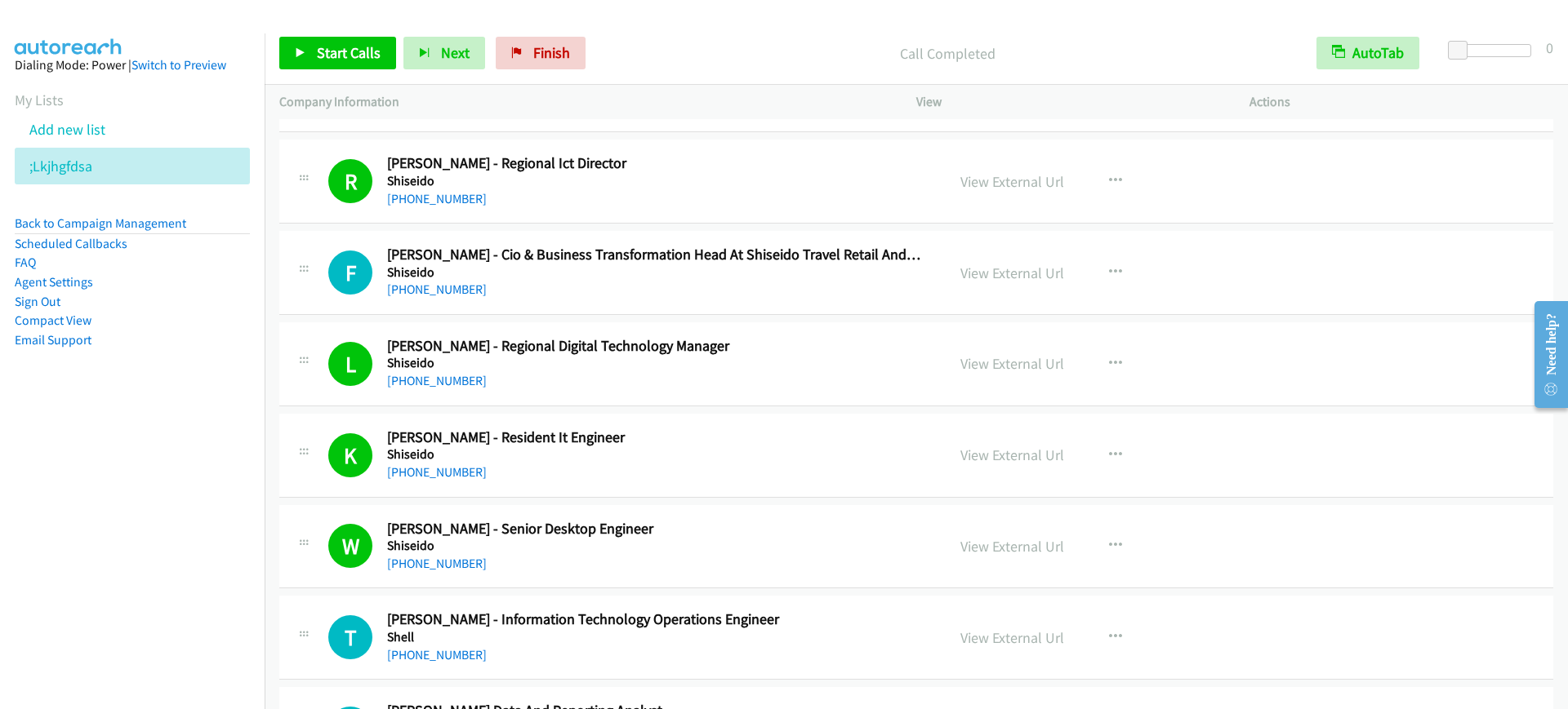
scroll to position [102, 0]
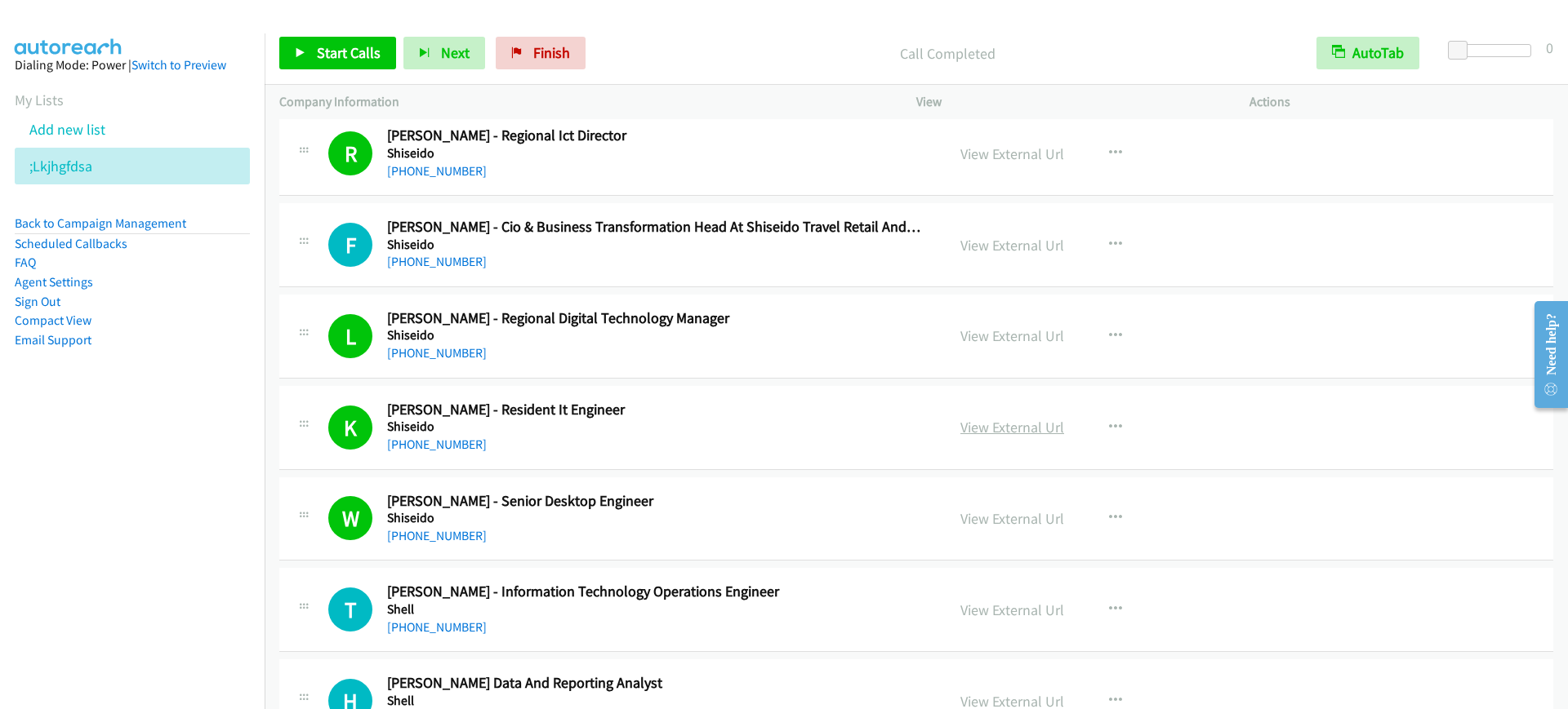
click at [997, 430] on link "View External Url" at bounding box center [1012, 426] width 103 height 19
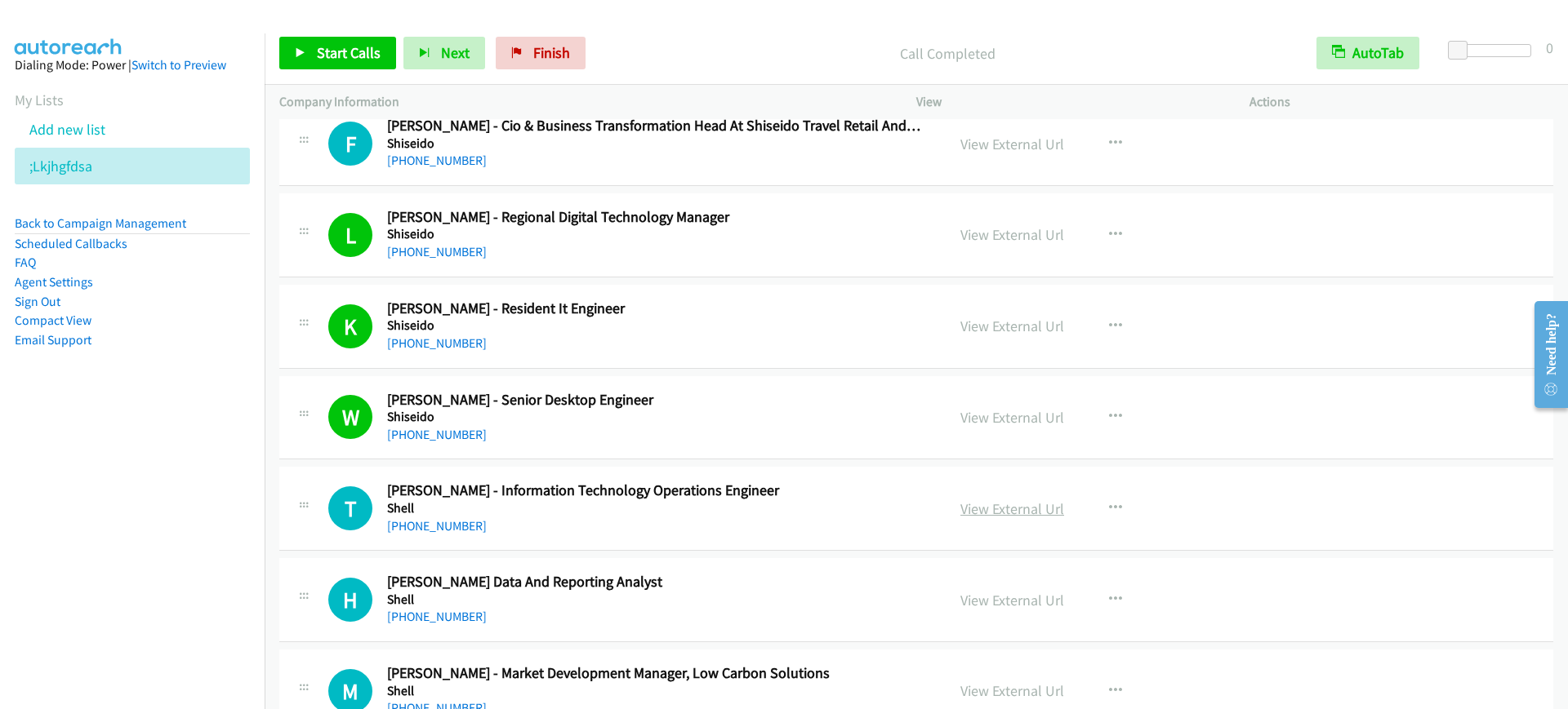
scroll to position [204, 0]
click at [996, 513] on link "View External Url" at bounding box center [1012, 508] width 103 height 19
click at [447, 527] on link "+65 8799 5871" at bounding box center [437, 524] width 100 height 15
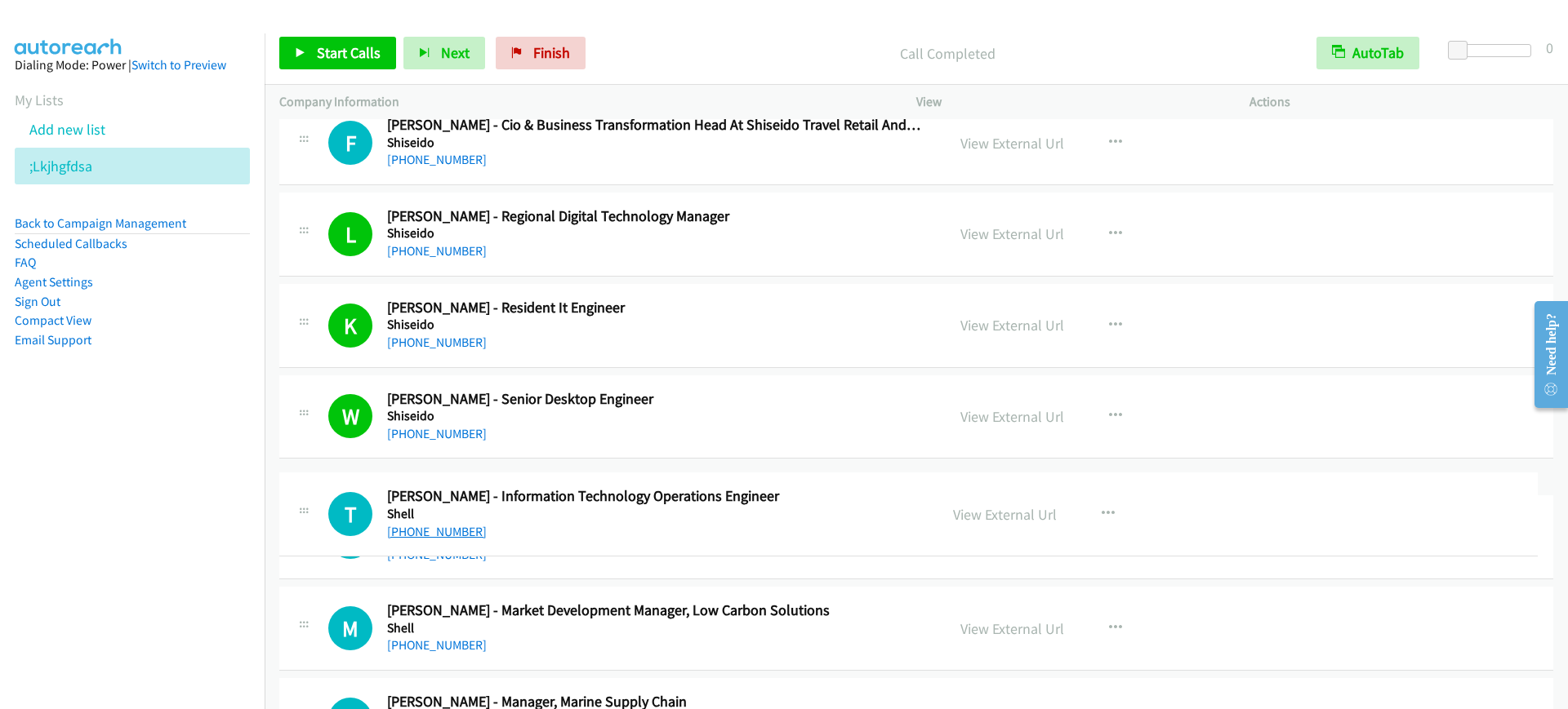
drag, startPoint x: 488, startPoint y: 526, endPoint x: 392, endPoint y: 533, distance: 96.3
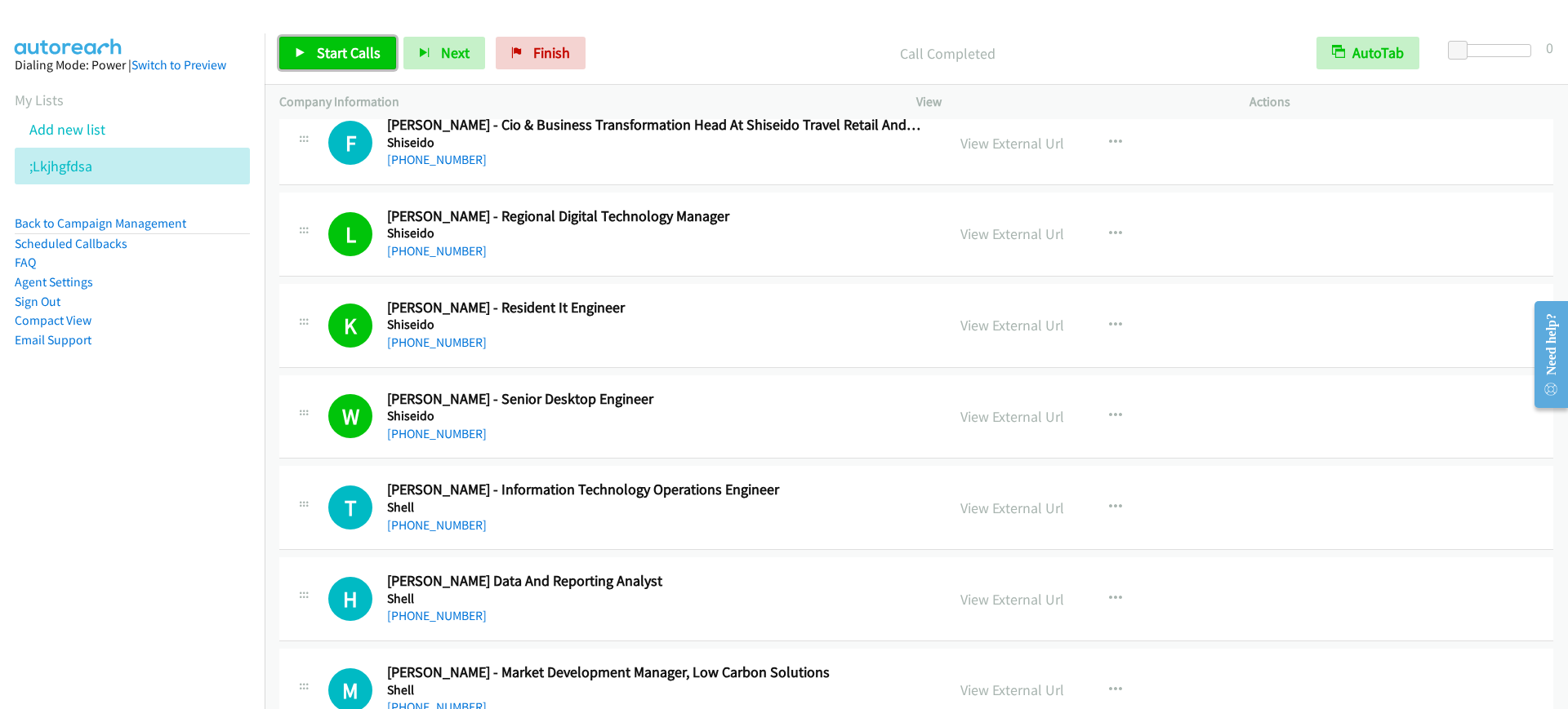
click at [327, 53] on span "Start Calls" at bounding box center [349, 53] width 63 height 19
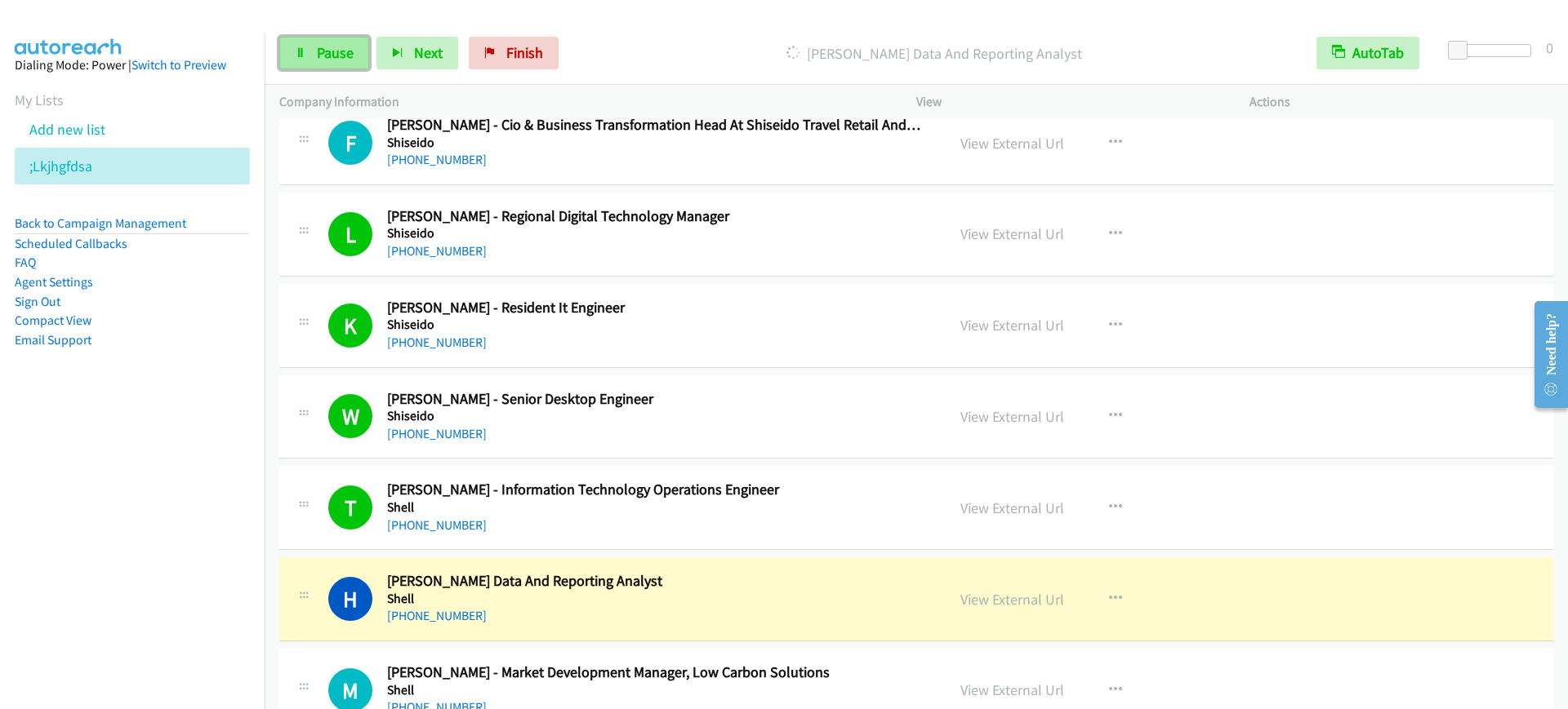
click at [306, 62] on link "Pause" at bounding box center [323, 53] width 90 height 33
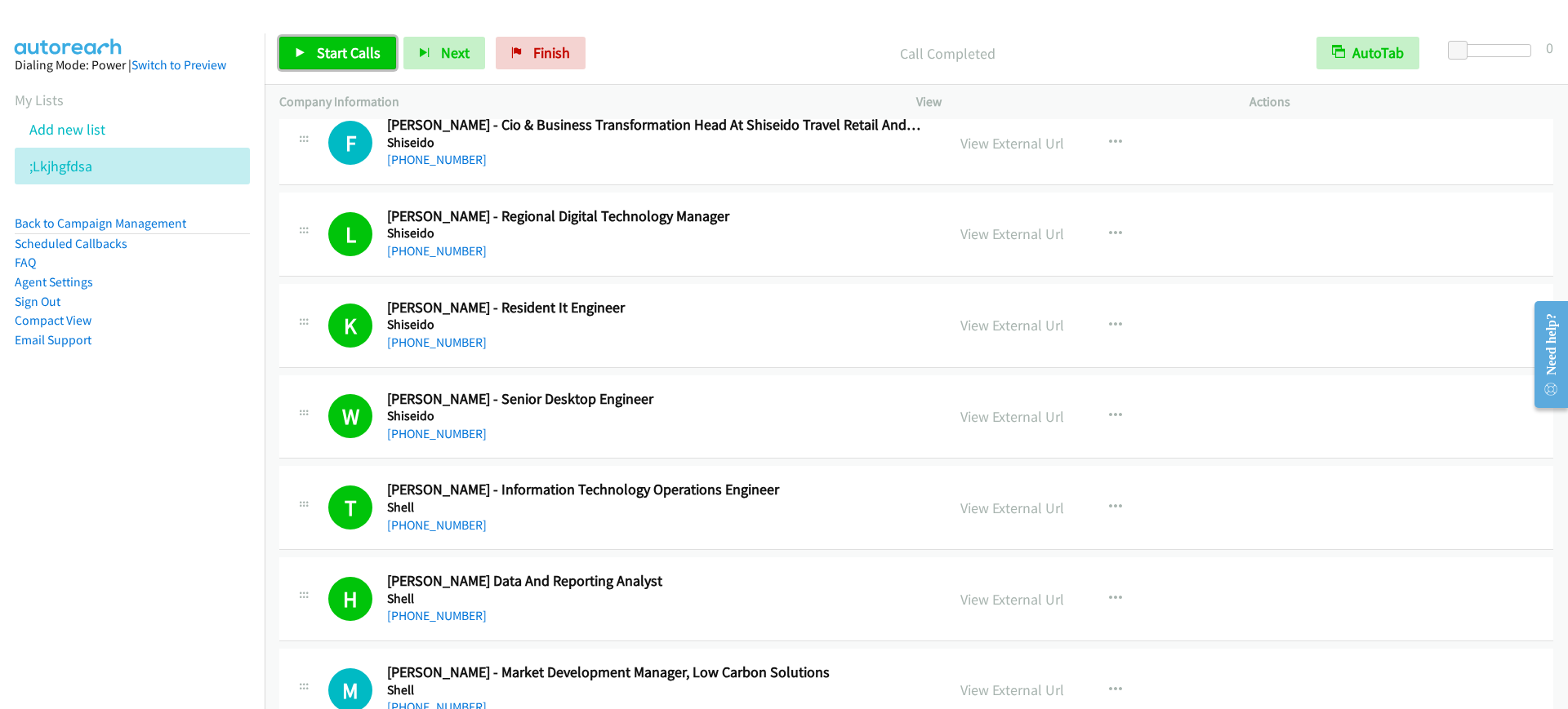
click at [303, 48] on icon at bounding box center [300, 53] width 12 height 12
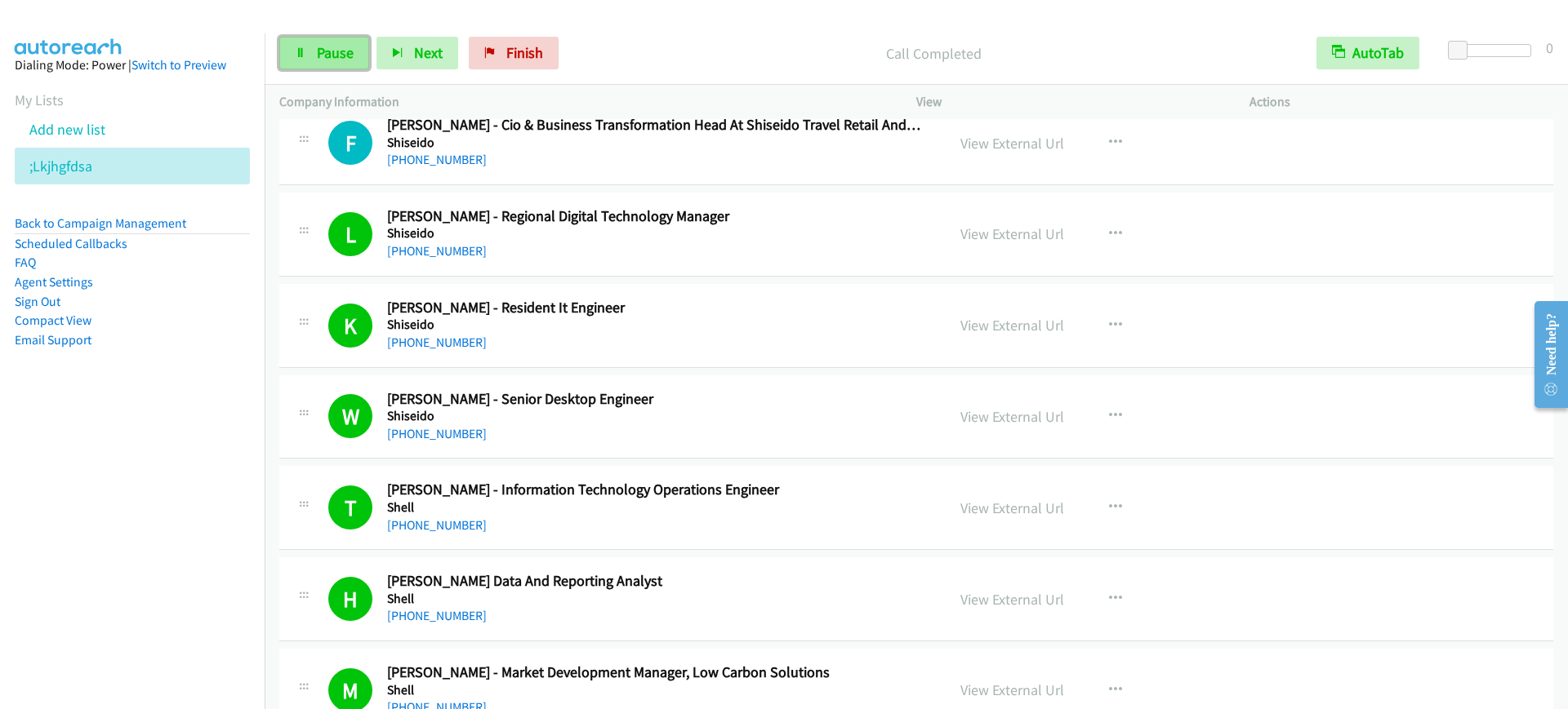
click at [353, 57] on link "Pause" at bounding box center [323, 53] width 90 height 33
click at [342, 58] on span "Start Calls" at bounding box center [349, 53] width 63 height 19
click at [339, 57] on span "Pause" at bounding box center [335, 53] width 37 height 19
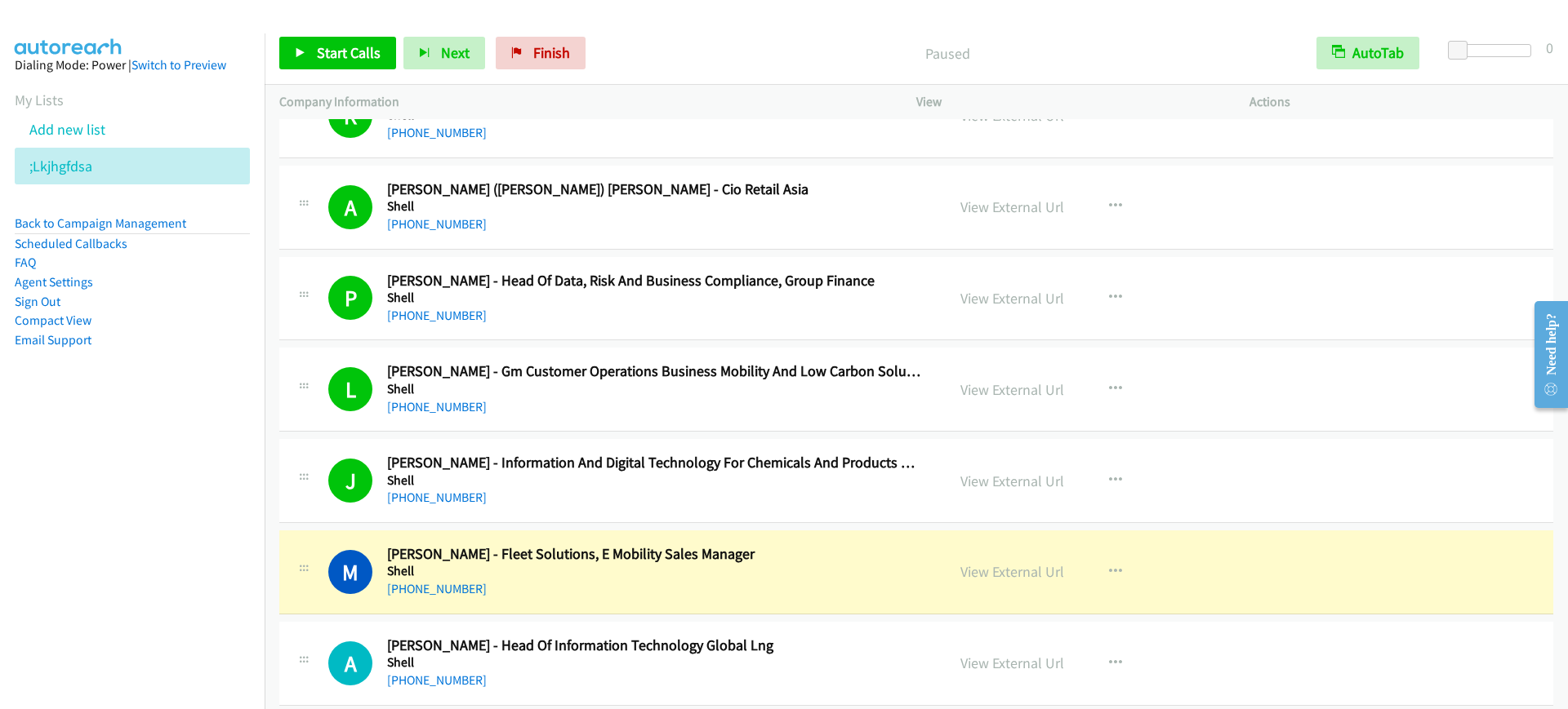
scroll to position [1734, 0]
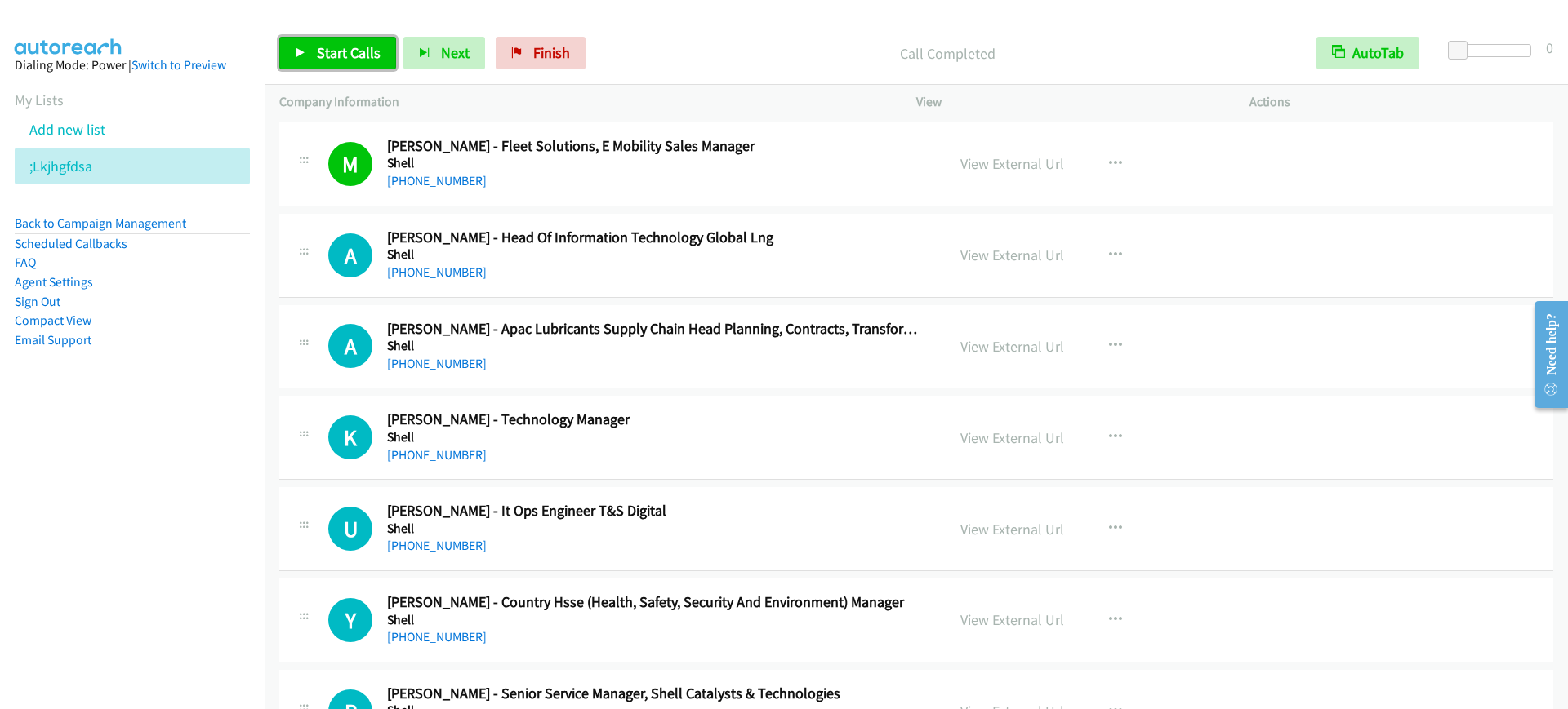
click at [358, 63] on link "Start Calls" at bounding box center [337, 53] width 117 height 33
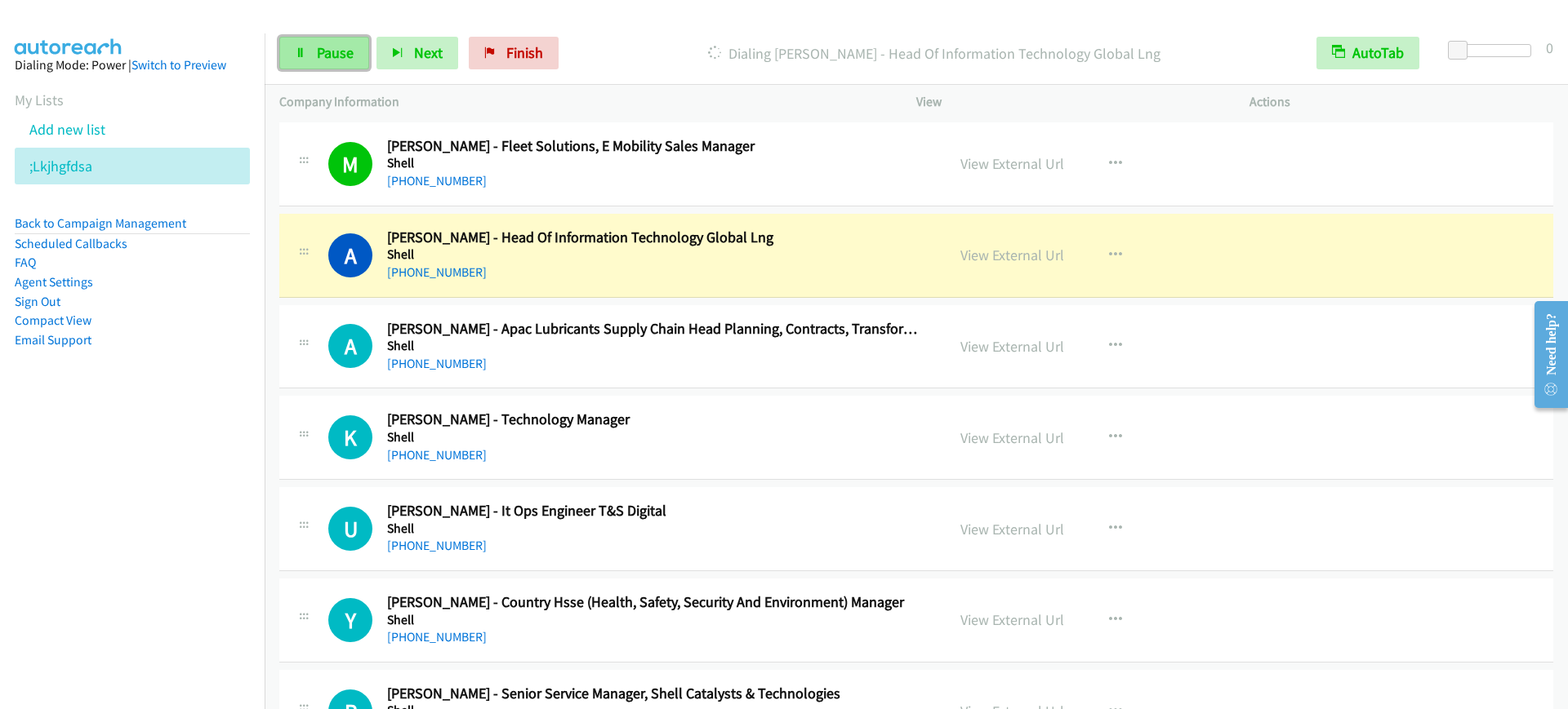
click at [325, 57] on span "Pause" at bounding box center [335, 53] width 37 height 19
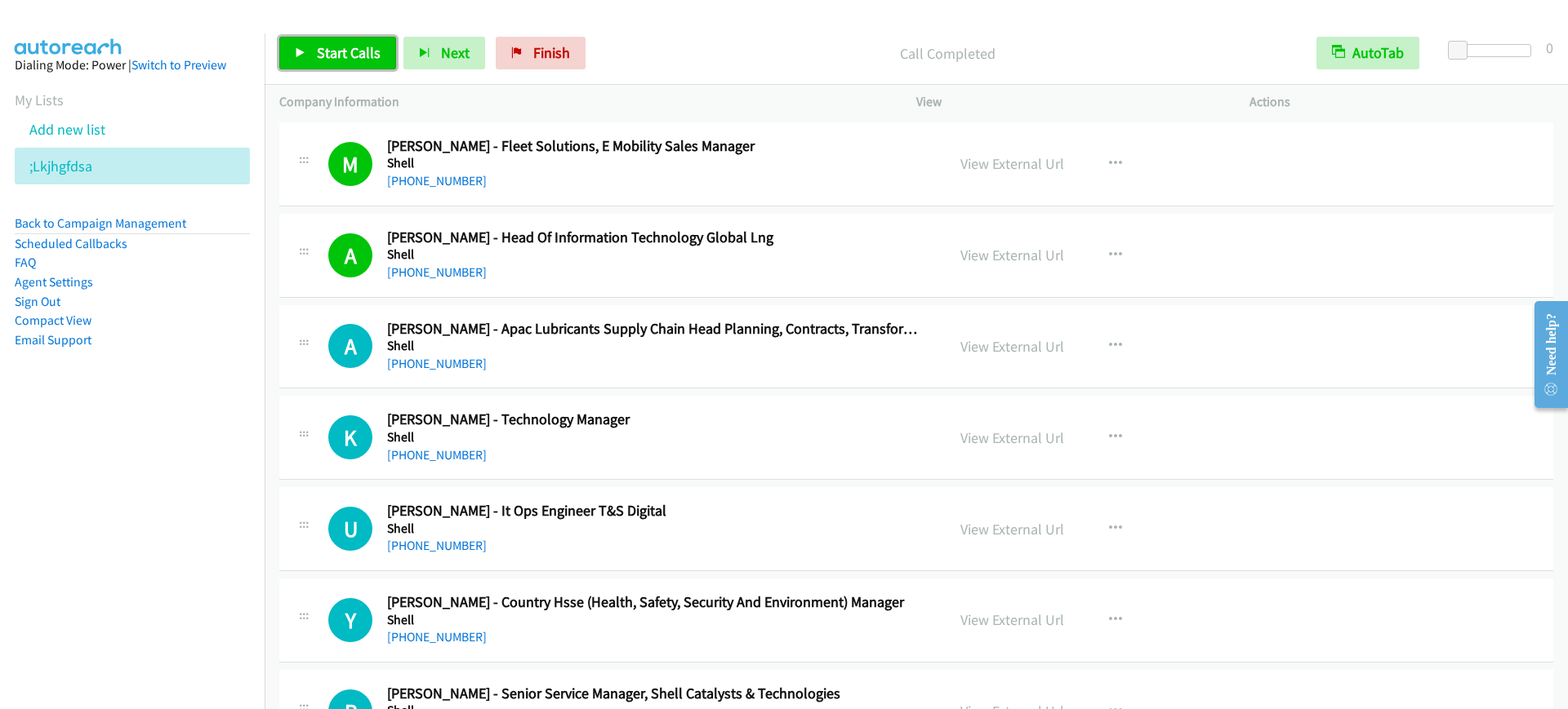
click at [323, 42] on link "Start Calls" at bounding box center [337, 53] width 117 height 33
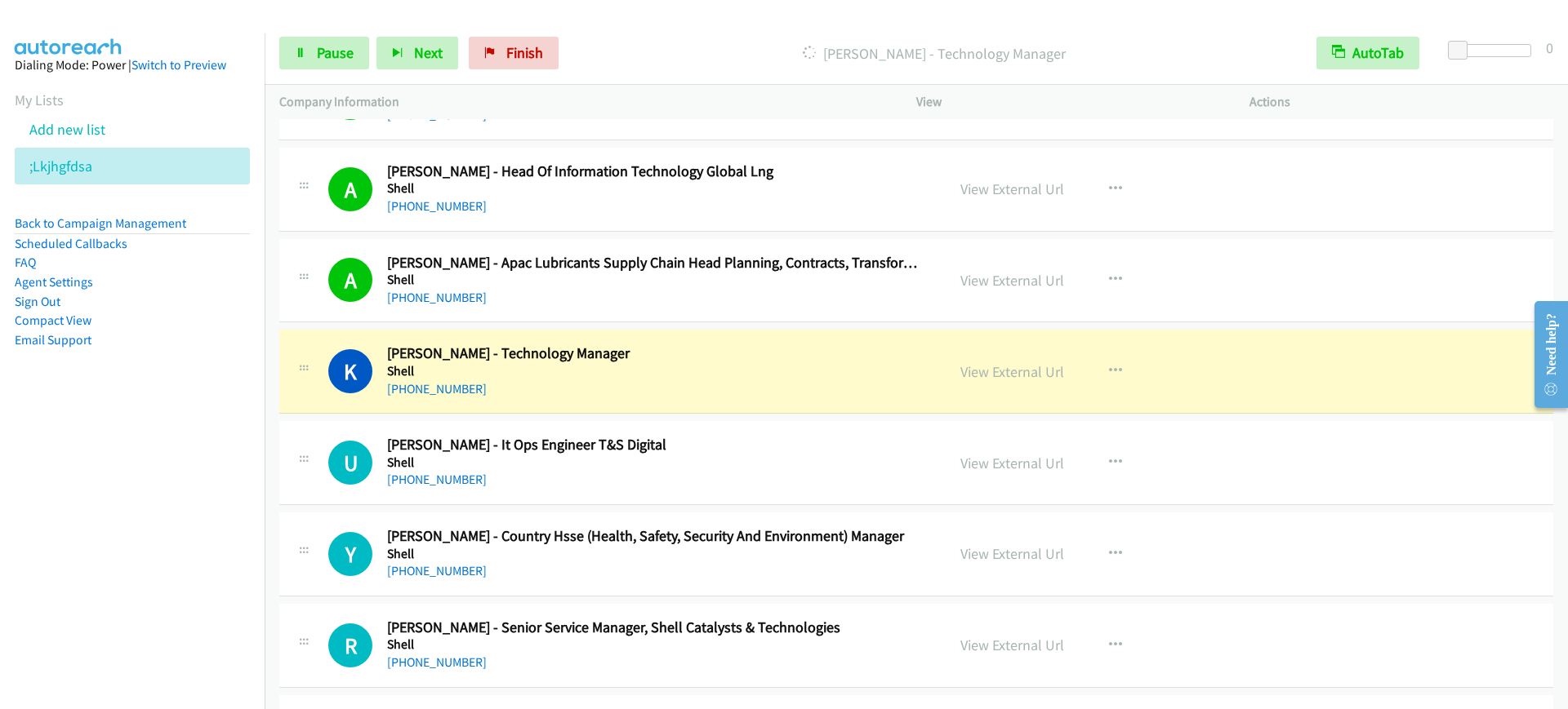
scroll to position [1836, 0]
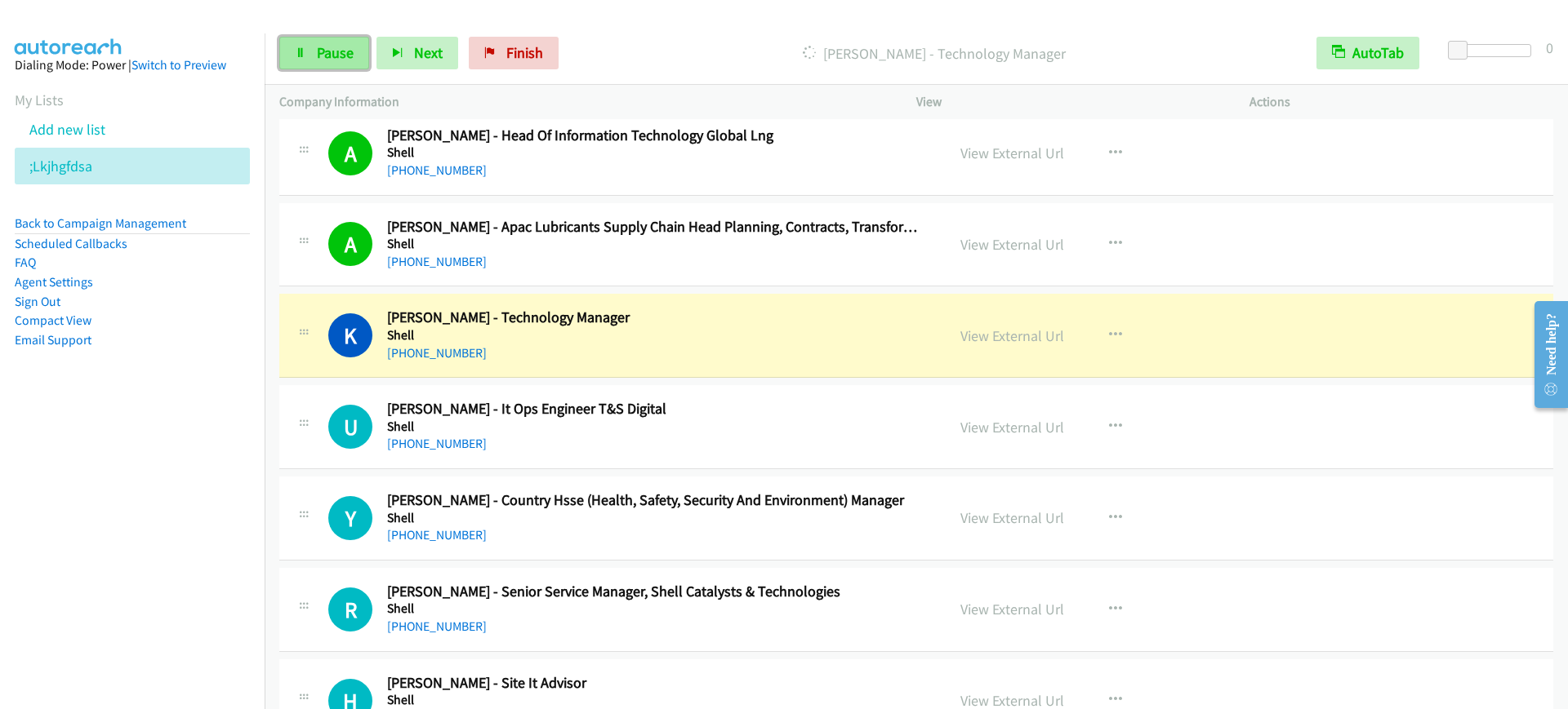
click at [296, 54] on icon at bounding box center [300, 53] width 12 height 12
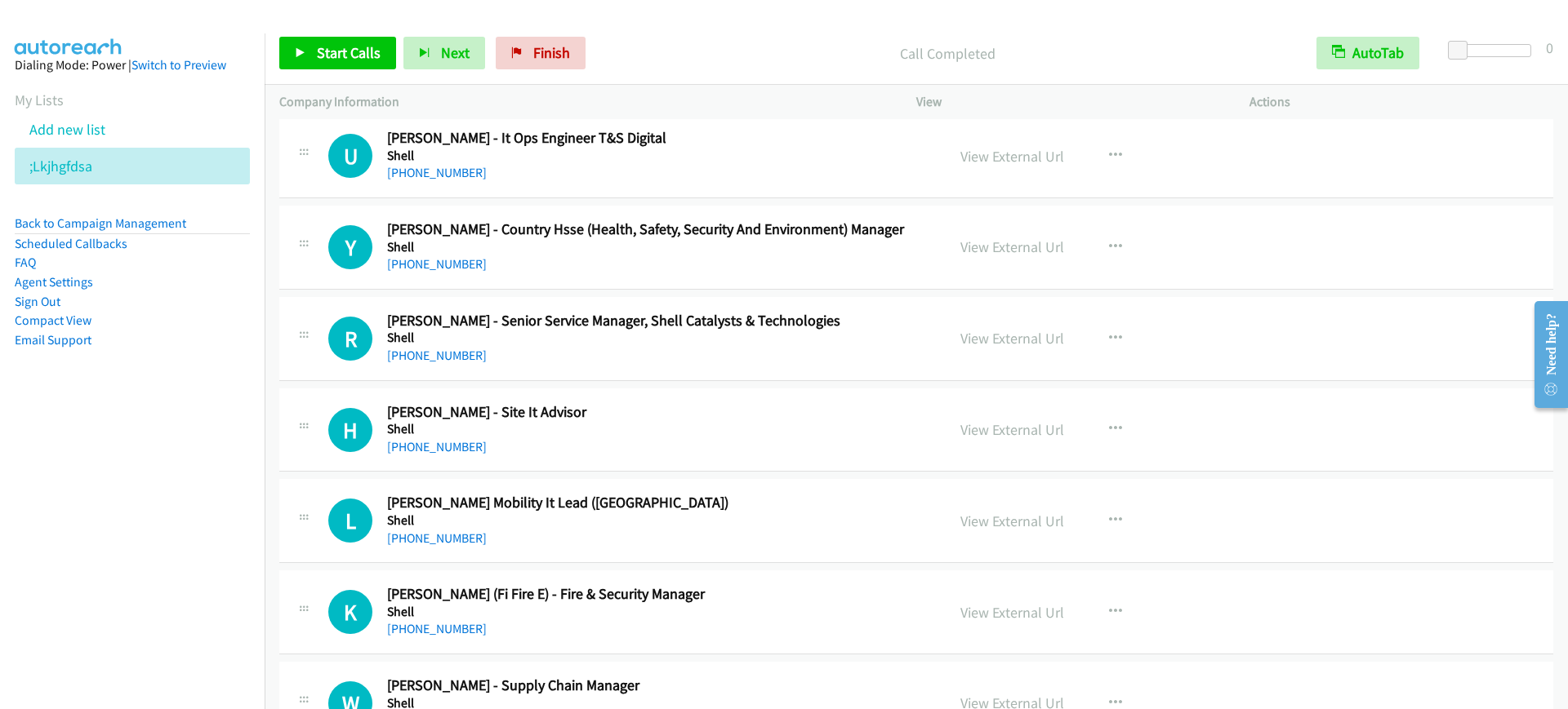
scroll to position [2142, 0]
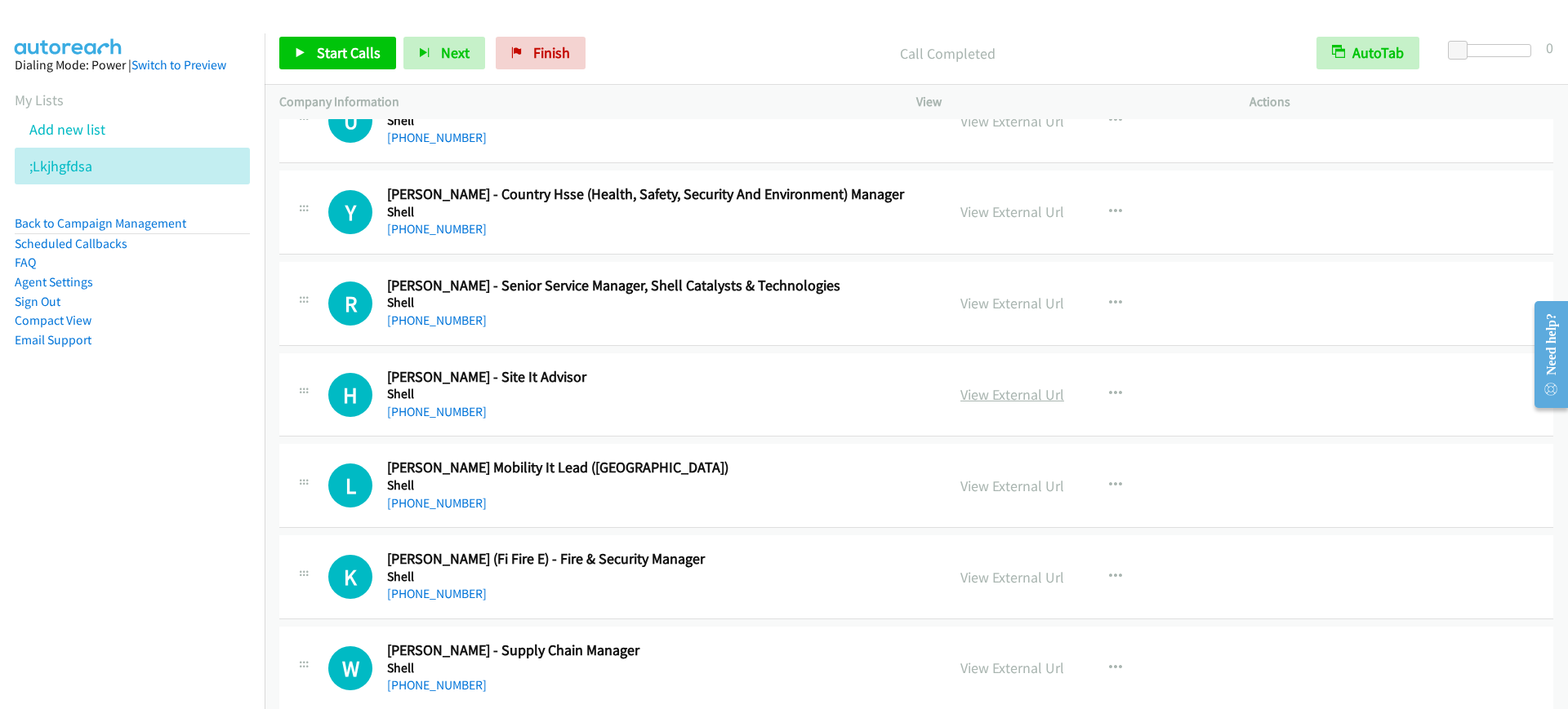
click at [1014, 393] on link "View External Url" at bounding box center [1012, 394] width 103 height 19
